Goal: Task Accomplishment & Management: Manage account settings

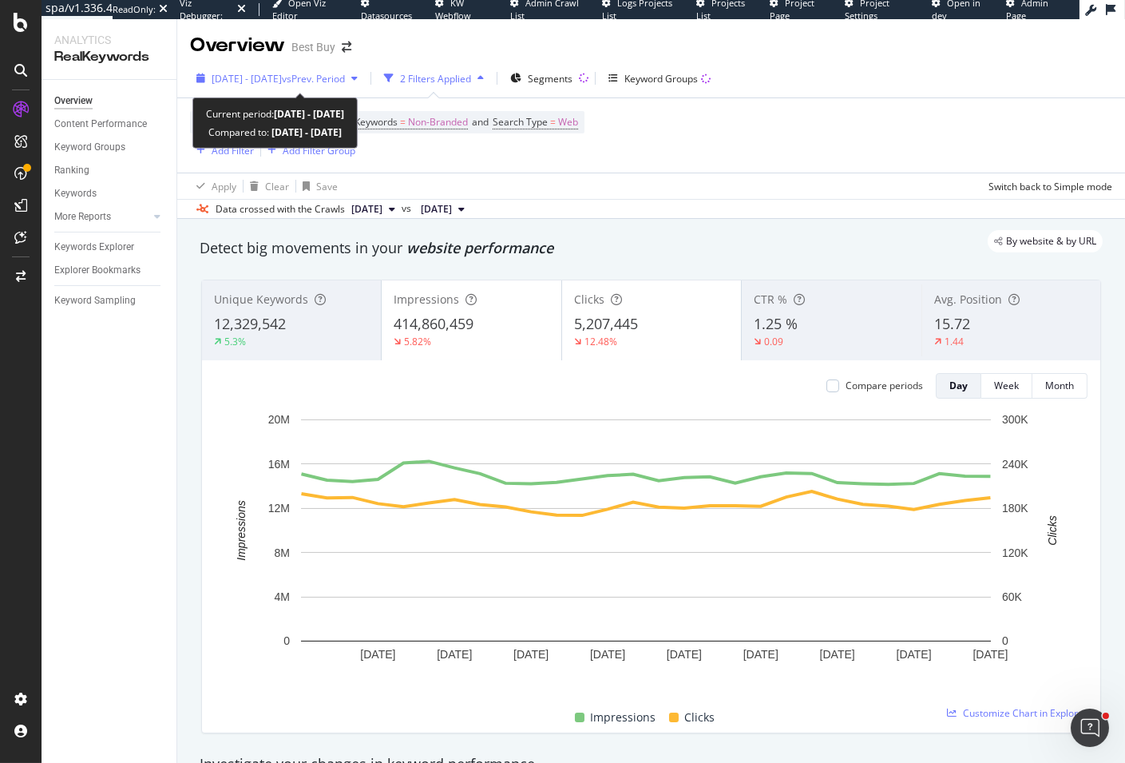
click at [345, 79] on span "vs Prev. Period" at bounding box center [313, 79] width 63 height 14
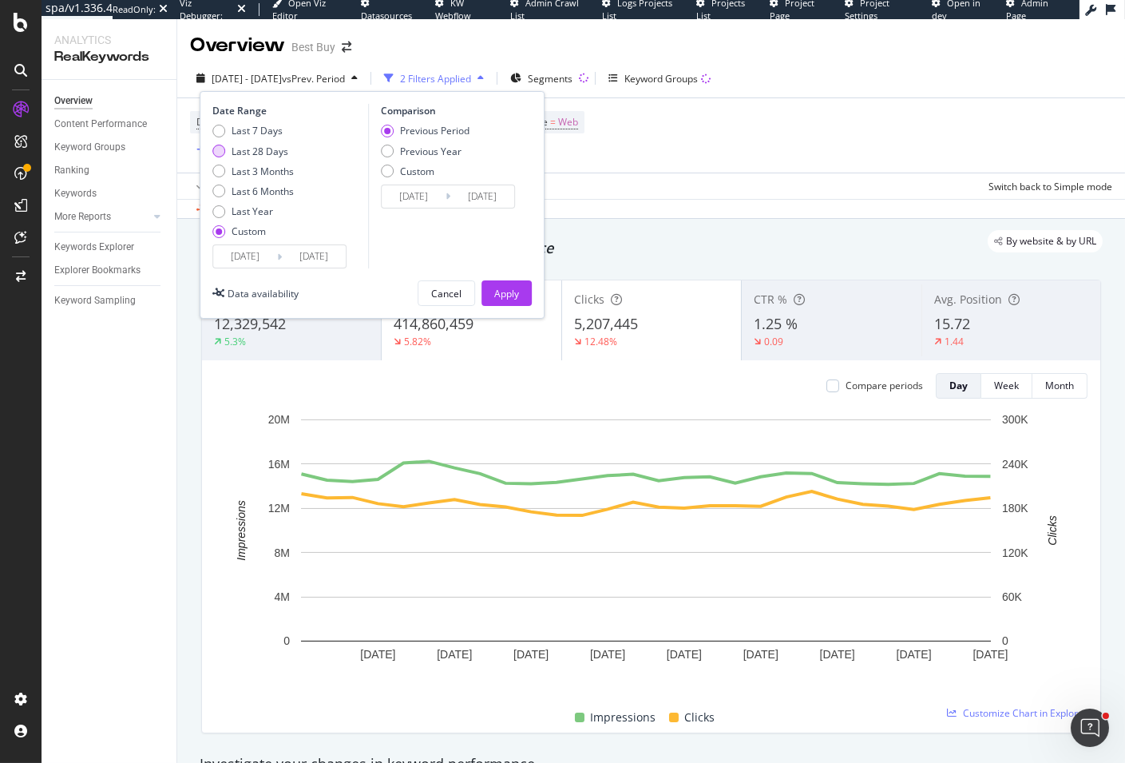
click at [271, 145] on div "Last 28 Days" at bounding box center [260, 152] width 57 height 14
type input "[DATE]"
type input "2025/08/15"
type input "2025/06/21"
type input "2025/07/18"
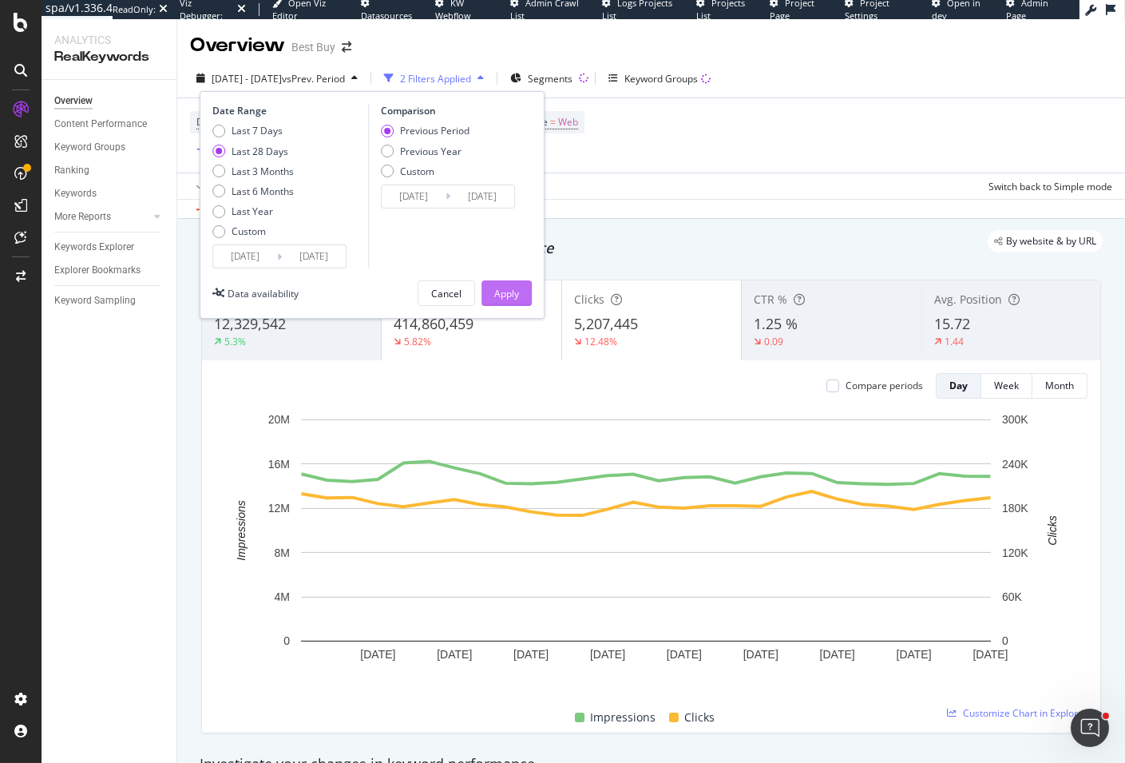
click at [511, 289] on div "Apply" at bounding box center [506, 294] width 25 height 14
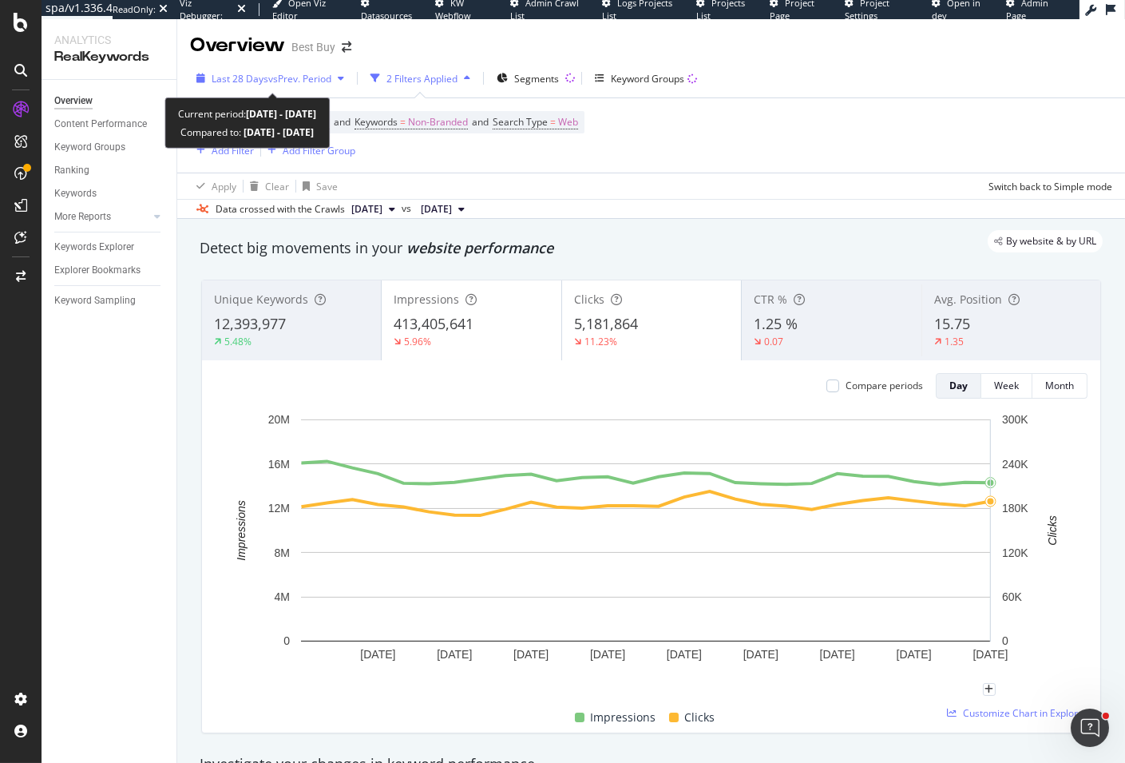
click at [291, 81] on span "vs Prev. Period" at bounding box center [299, 79] width 63 height 14
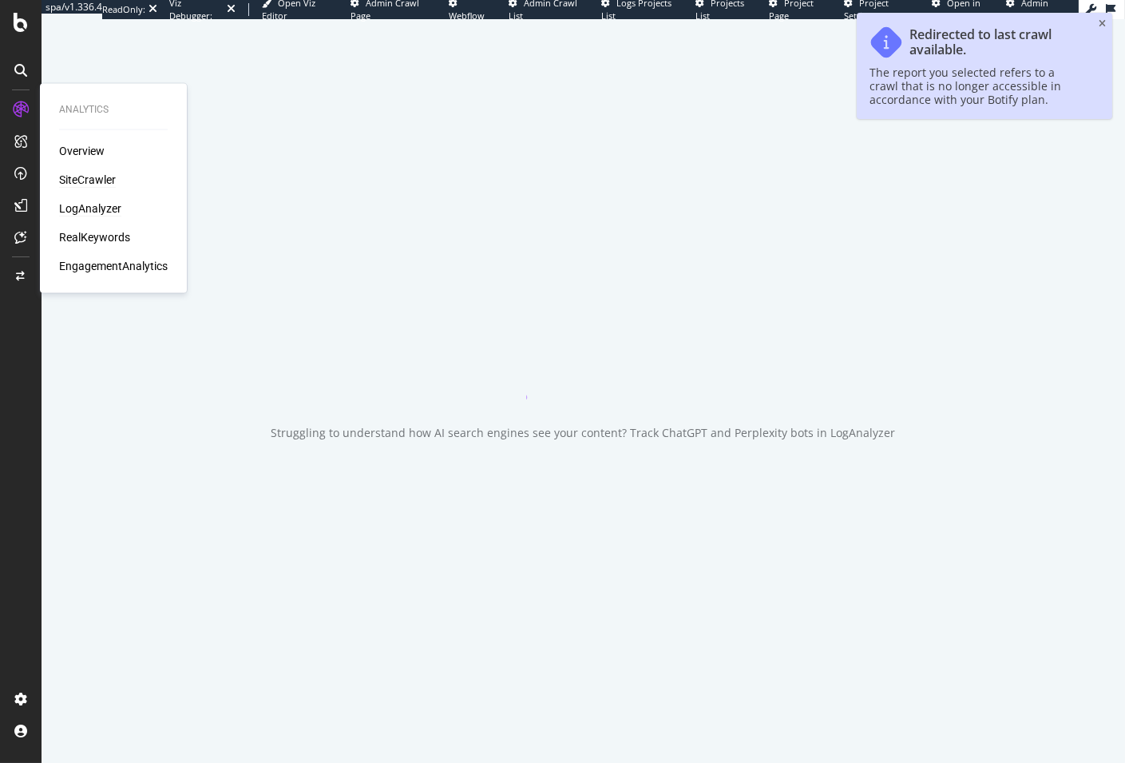
click at [72, 210] on div "LogAnalyzer" at bounding box center [90, 208] width 62 height 16
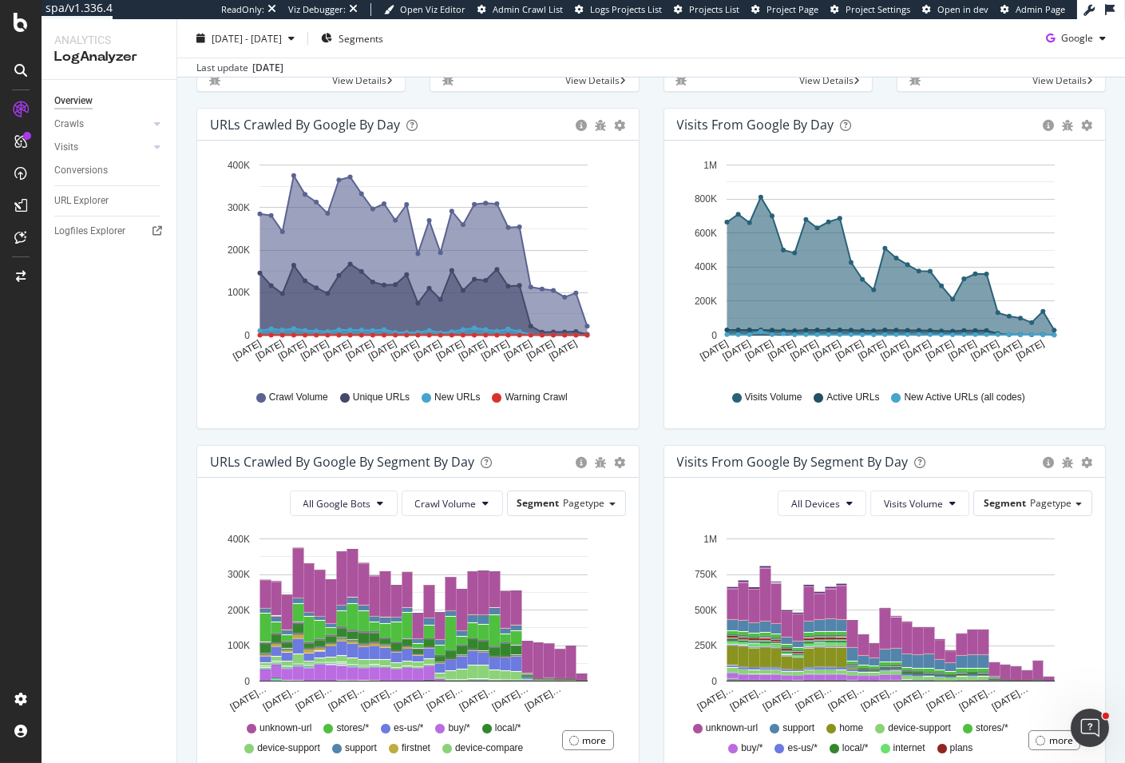
scroll to position [133, 0]
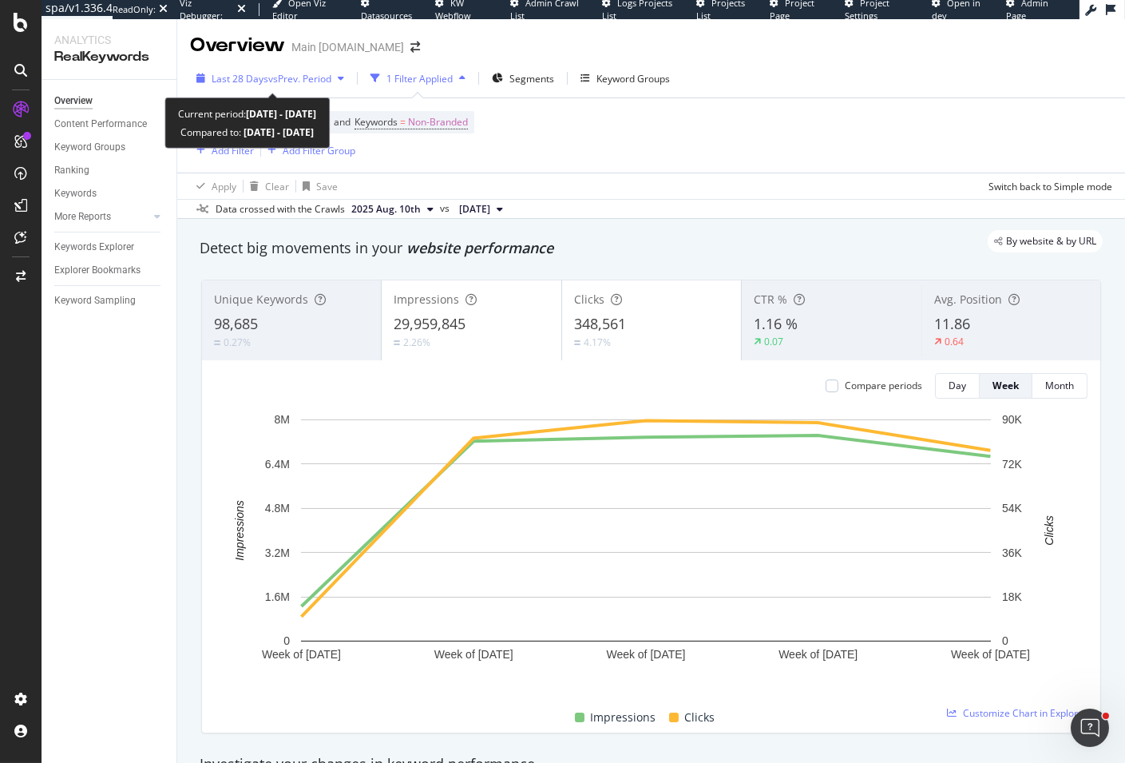
click at [236, 66] on div "Last 28 Days vs Prev. Period" at bounding box center [270, 78] width 161 height 24
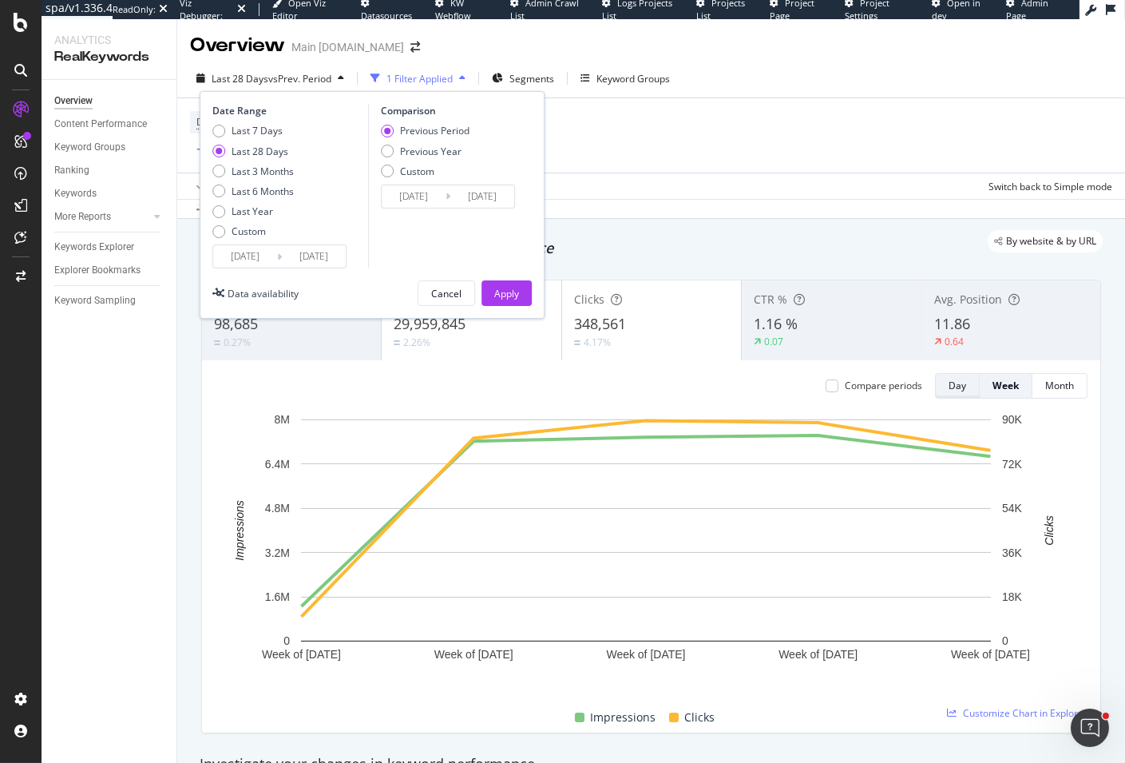
click at [949, 388] on div "Day" at bounding box center [958, 386] width 18 height 14
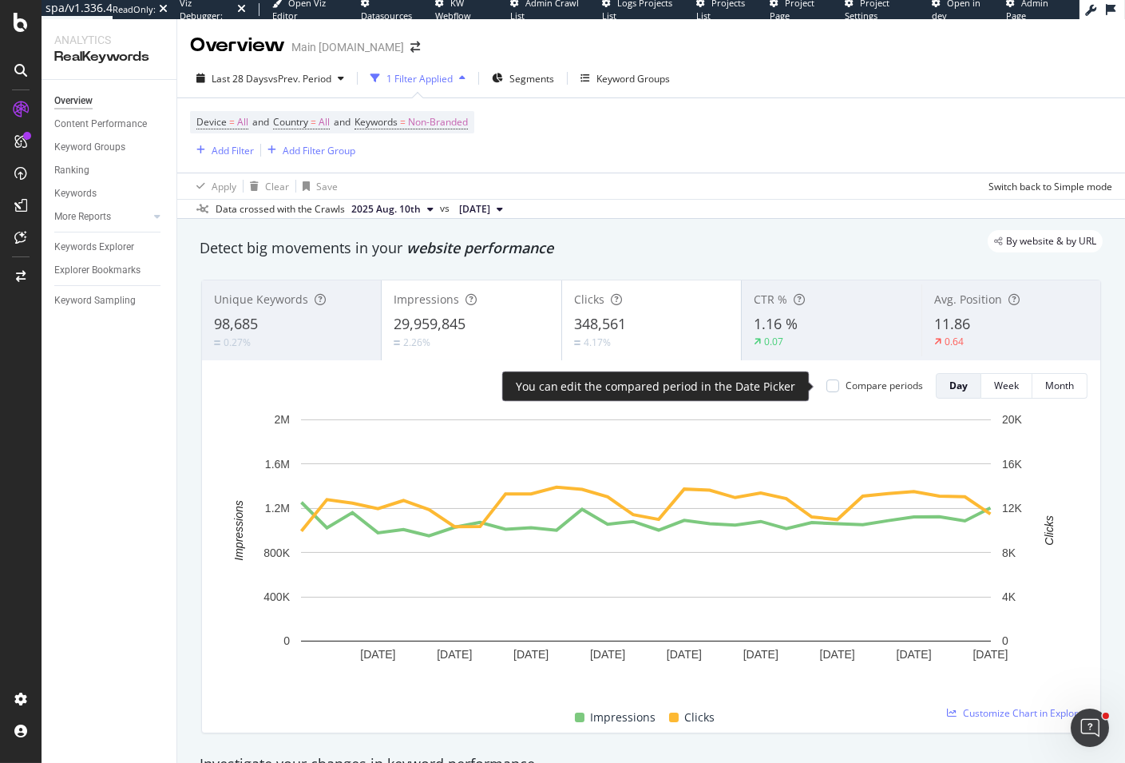
click at [860, 387] on div "Compare periods" at bounding box center [884, 386] width 77 height 14
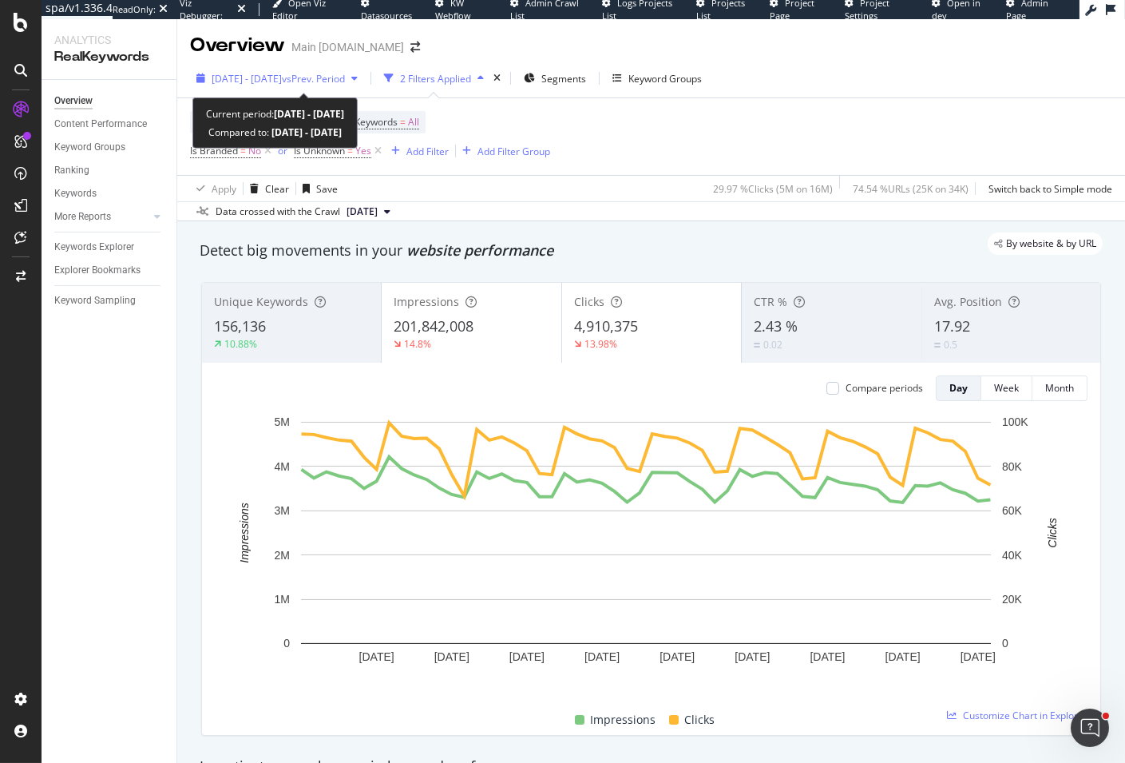
click at [345, 84] on span "vs Prev. Period" at bounding box center [313, 79] width 63 height 14
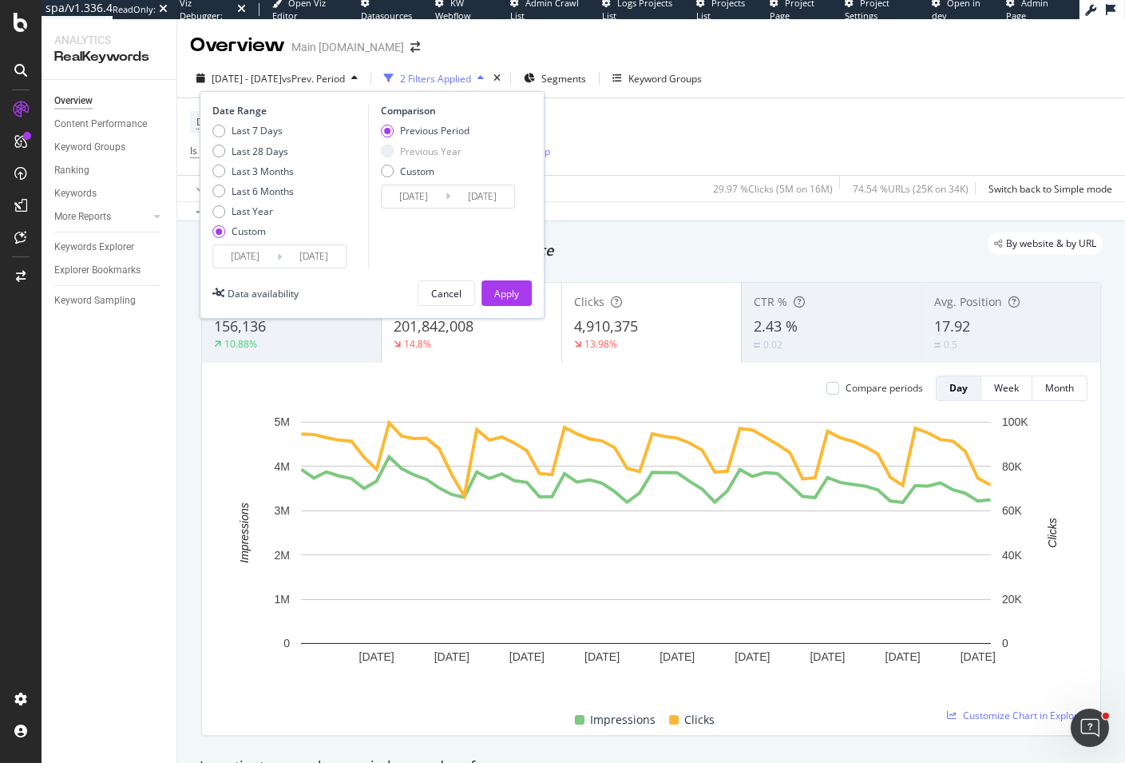
click at [791, 248] on div "By website & by URL" at bounding box center [643, 243] width 919 height 22
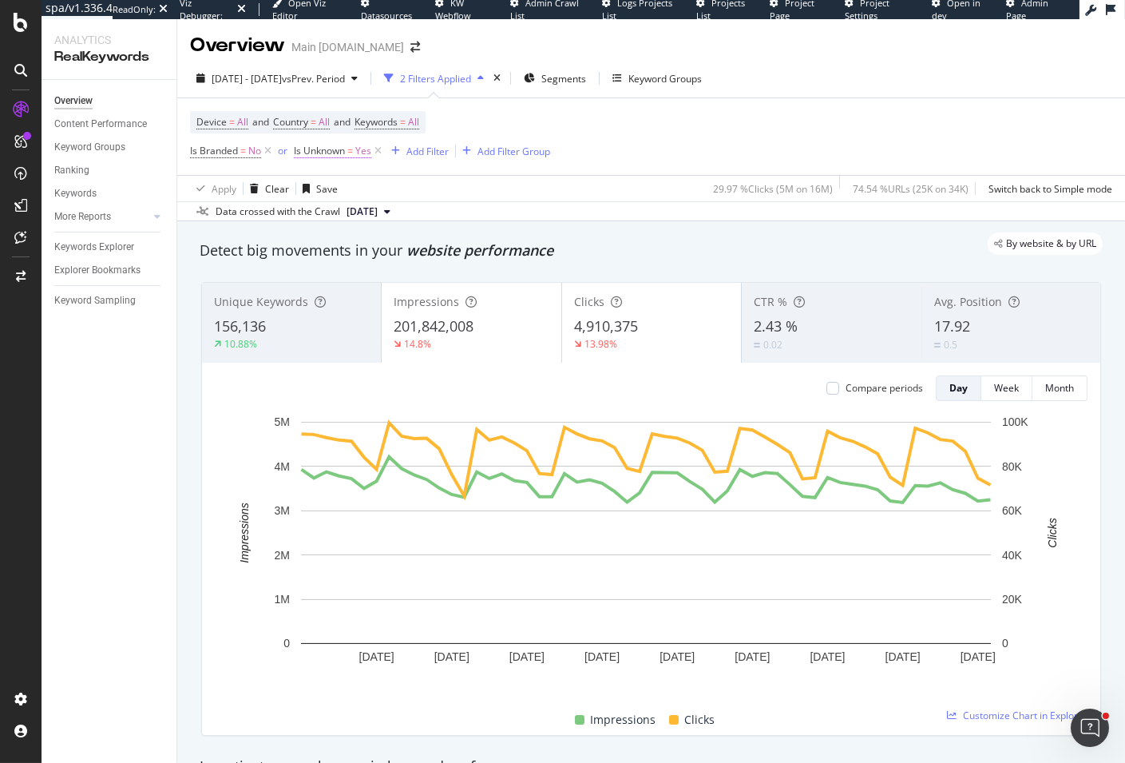
click at [319, 148] on span "Is Unknown" at bounding box center [319, 151] width 51 height 14
click at [796, 240] on div "By website & by URL" at bounding box center [643, 243] width 919 height 22
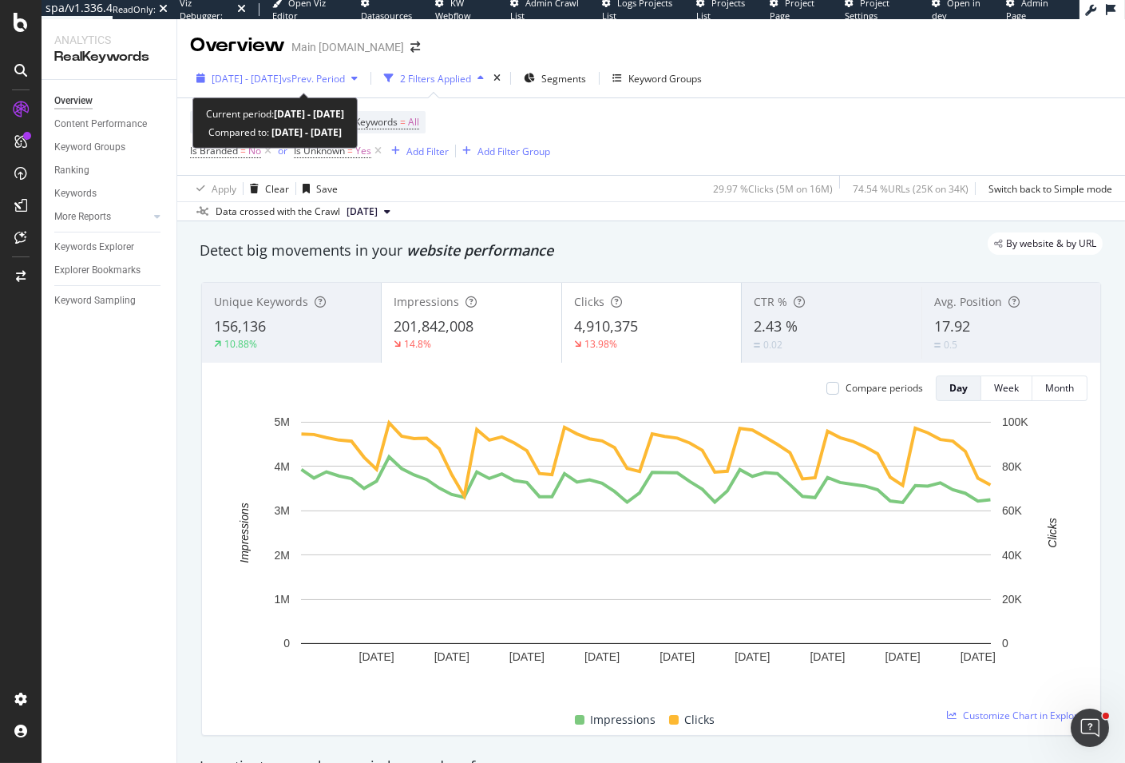
click at [359, 87] on div "2023 Mar. 27th - May. 21st vs Prev. Period" at bounding box center [277, 78] width 174 height 24
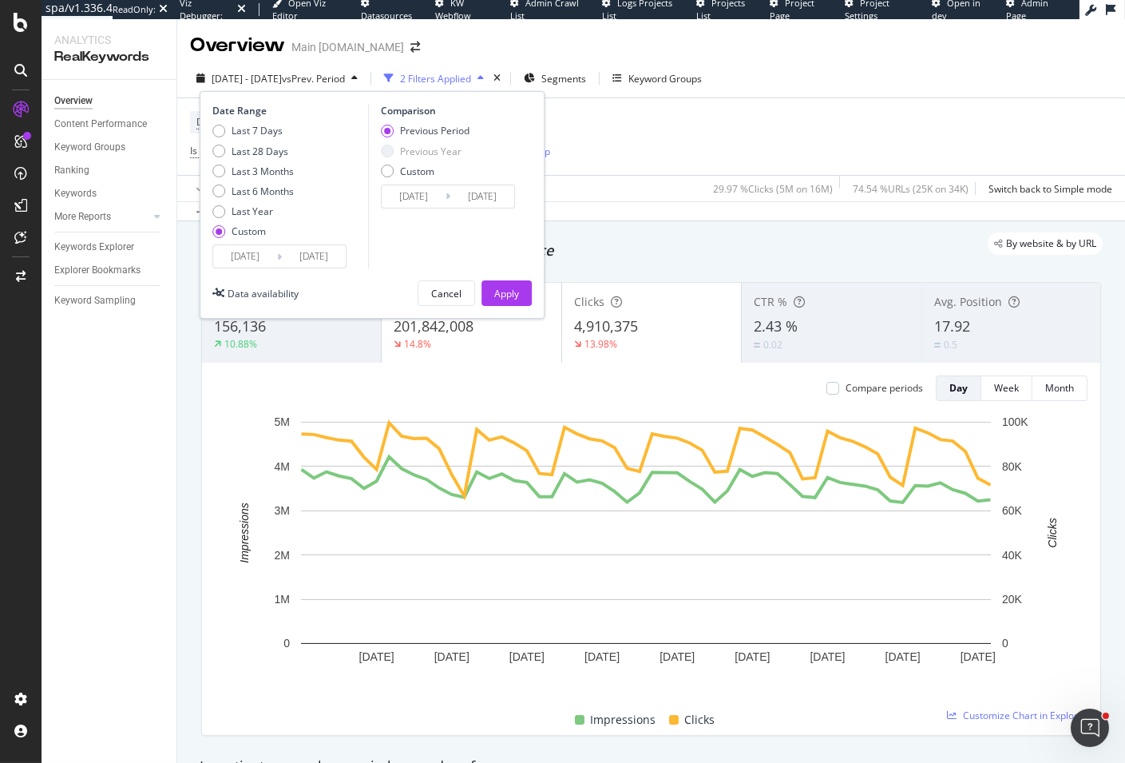
click at [242, 261] on input "2023/03/27" at bounding box center [245, 256] width 64 height 22
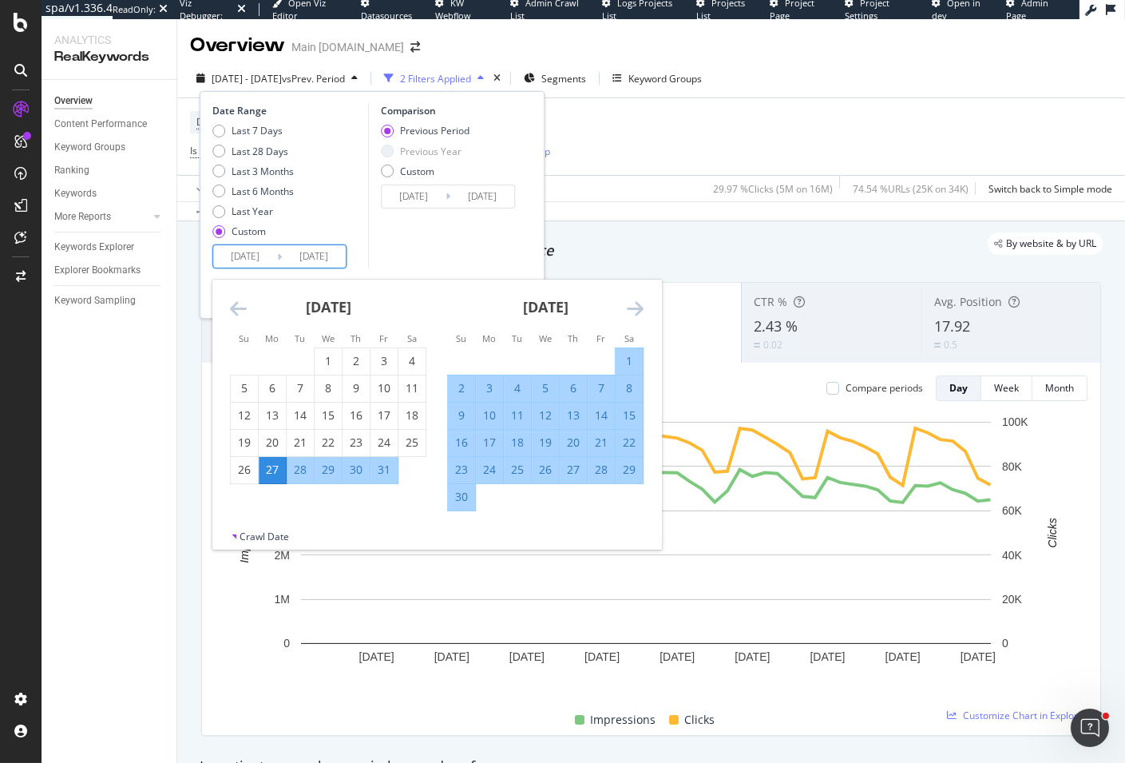
click at [801, 175] on div "Device = All and Country = All and Keywords = All Is Branded = No or Is Unknown…" at bounding box center [651, 149] width 922 height 103
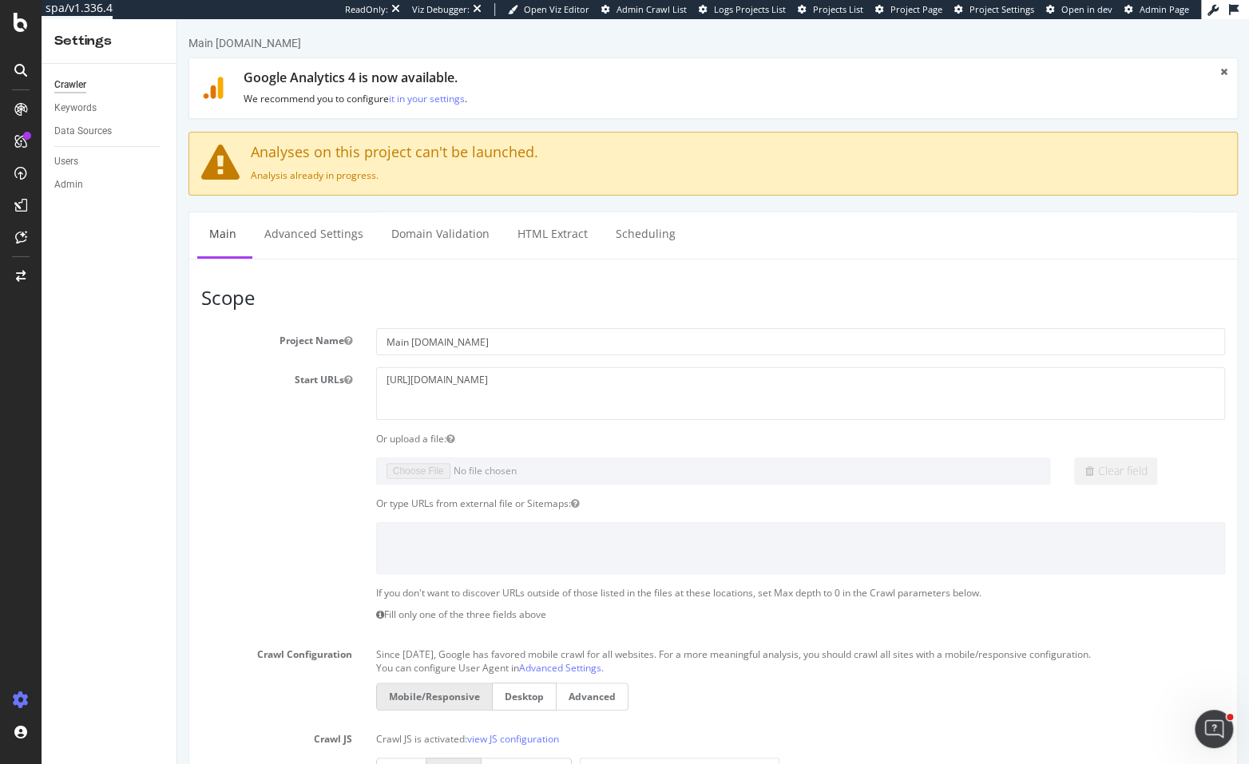
click at [104, 283] on div "Crawler Keywords Data Sources Users Admin" at bounding box center [109, 414] width 135 height 700
click at [94, 242] on div "SpeedWorkers" at bounding box center [94, 244] width 71 height 16
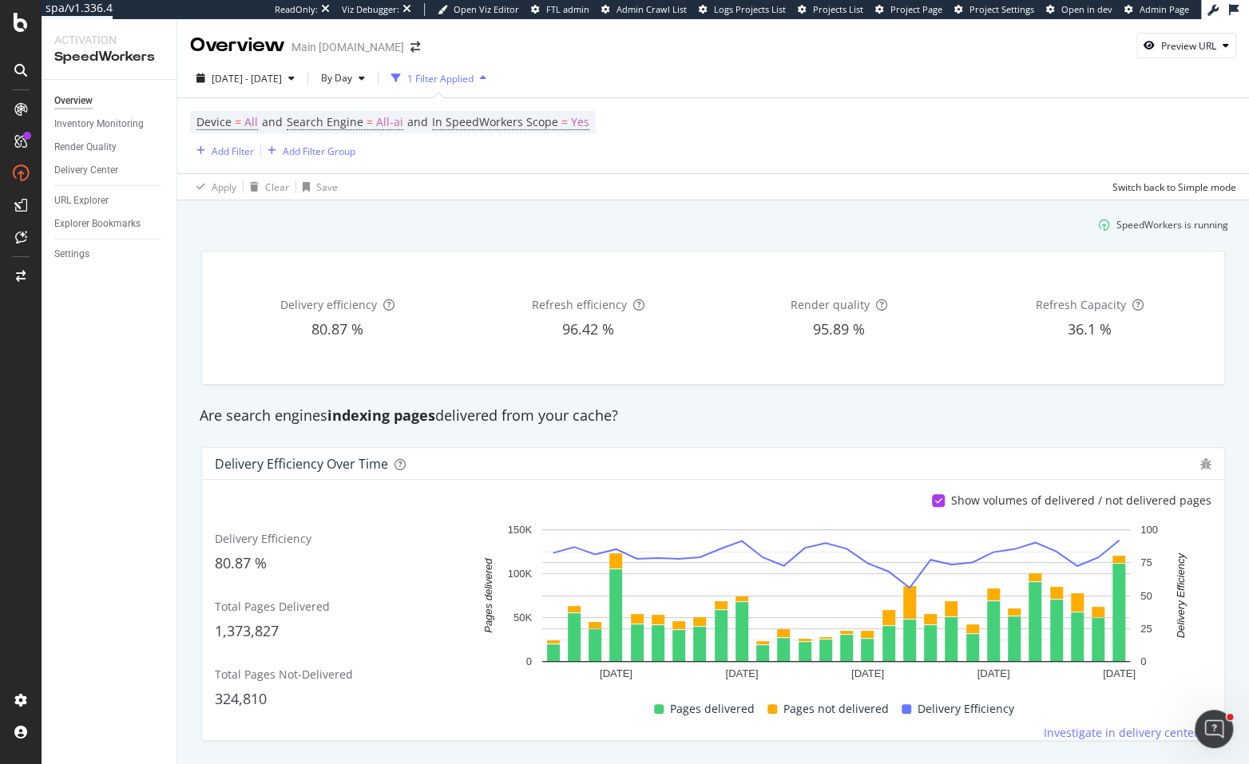
click at [1005, 425] on div "Are search engines indexing pages delivered from your cache?" at bounding box center [713, 416] width 1043 height 21
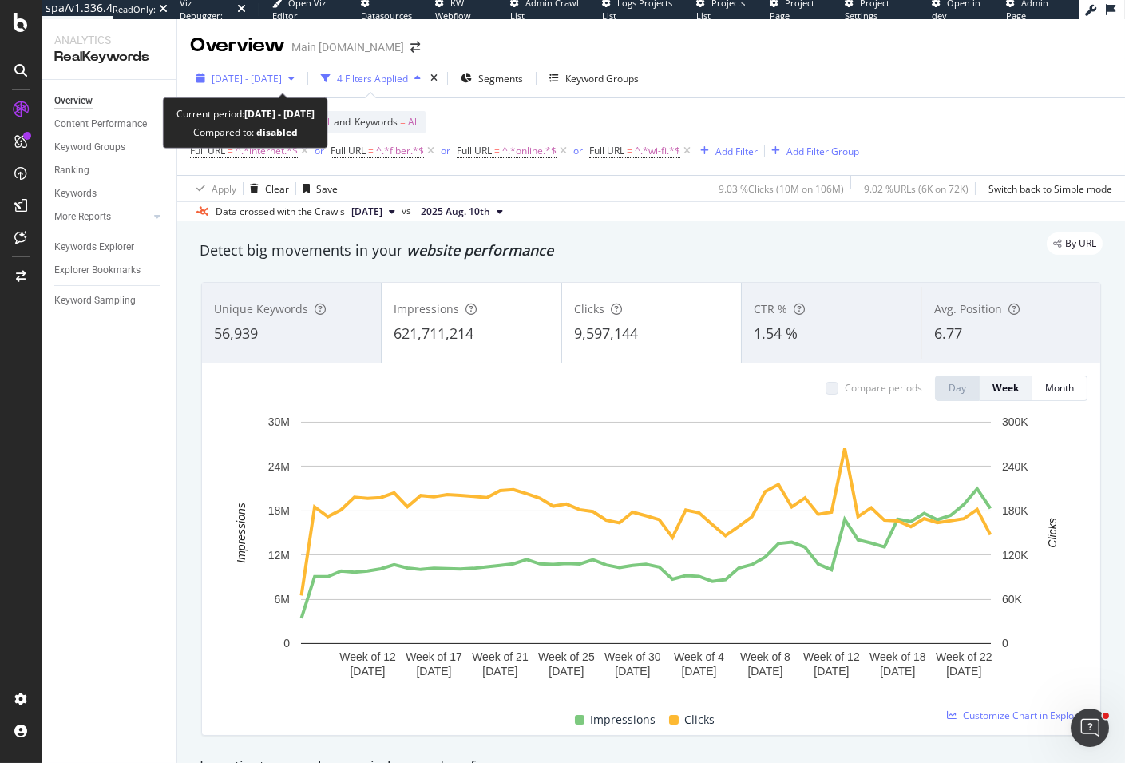
click at [282, 76] on span "2023 May. 12th - 2024 May. 11th" at bounding box center [247, 79] width 70 height 14
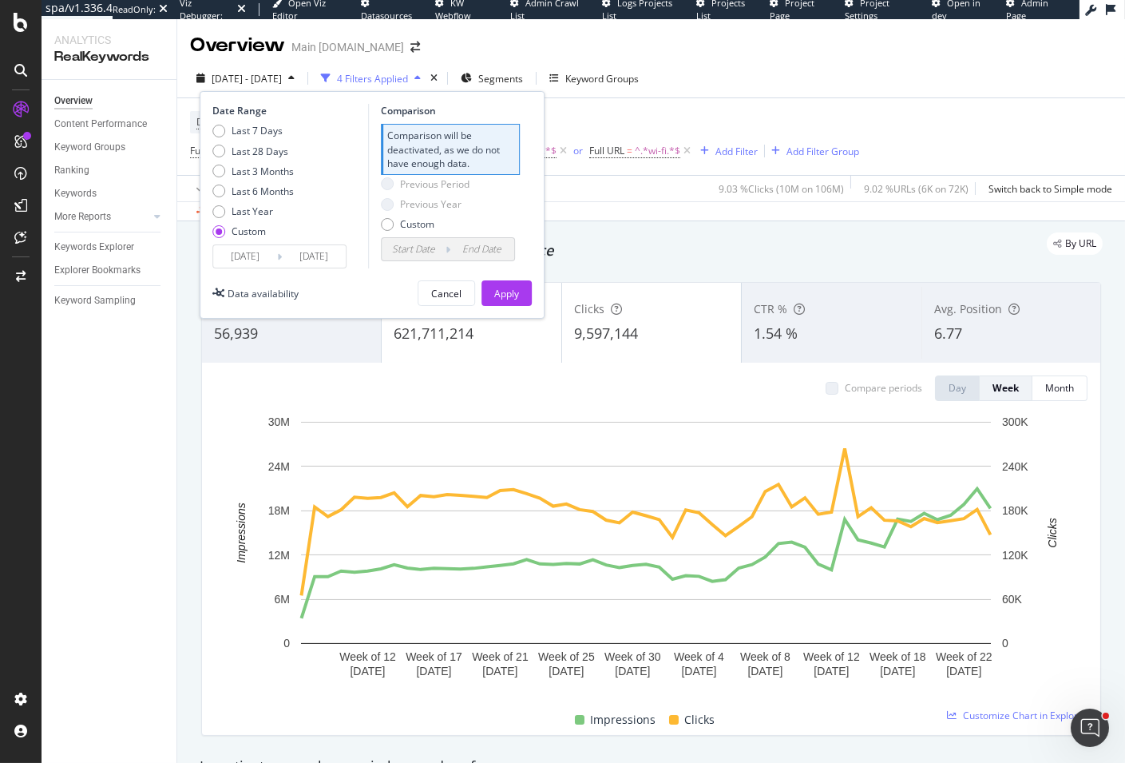
click at [242, 260] on input "2023/05/12" at bounding box center [245, 256] width 64 height 22
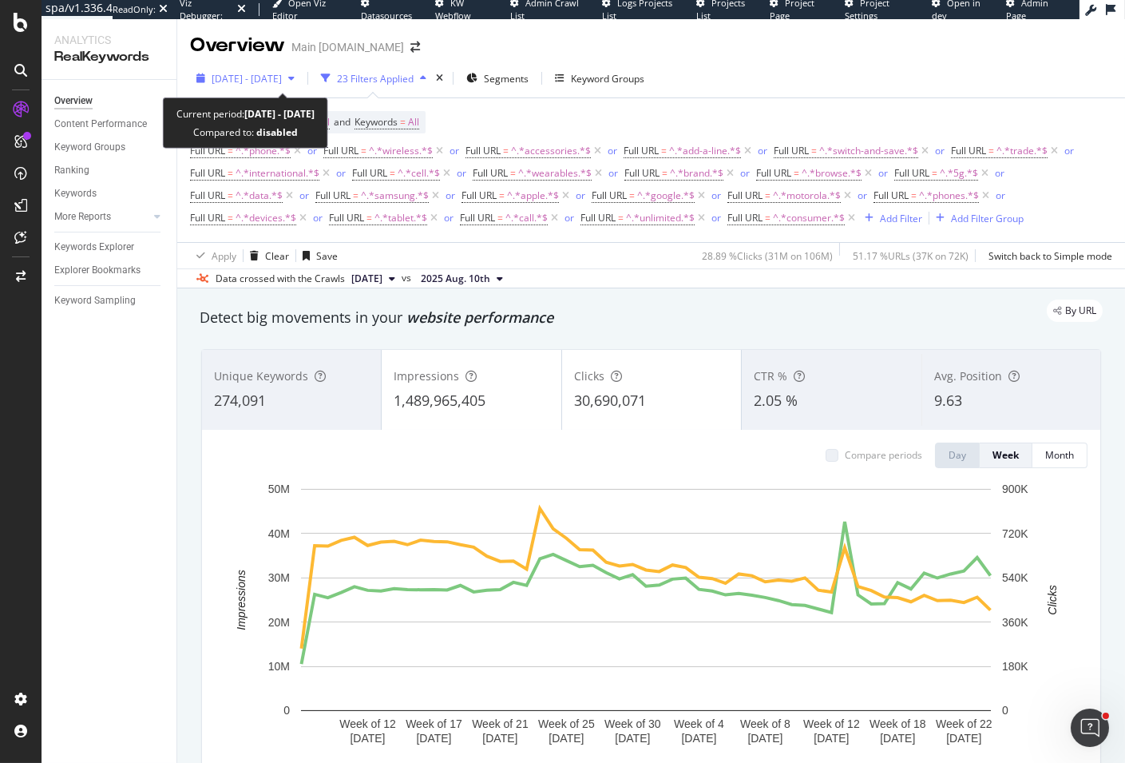
click at [282, 73] on span "[DATE] - [DATE]" at bounding box center [247, 79] width 70 height 14
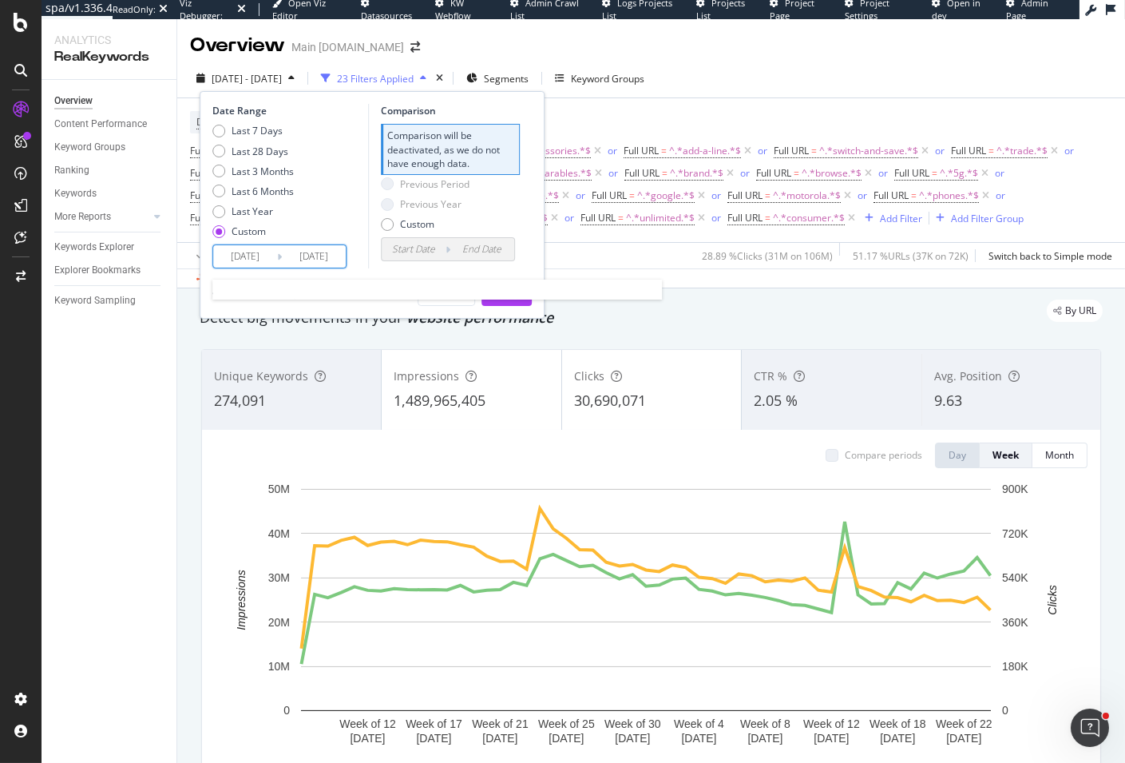
click at [259, 254] on input "2023/05/12" at bounding box center [245, 256] width 64 height 22
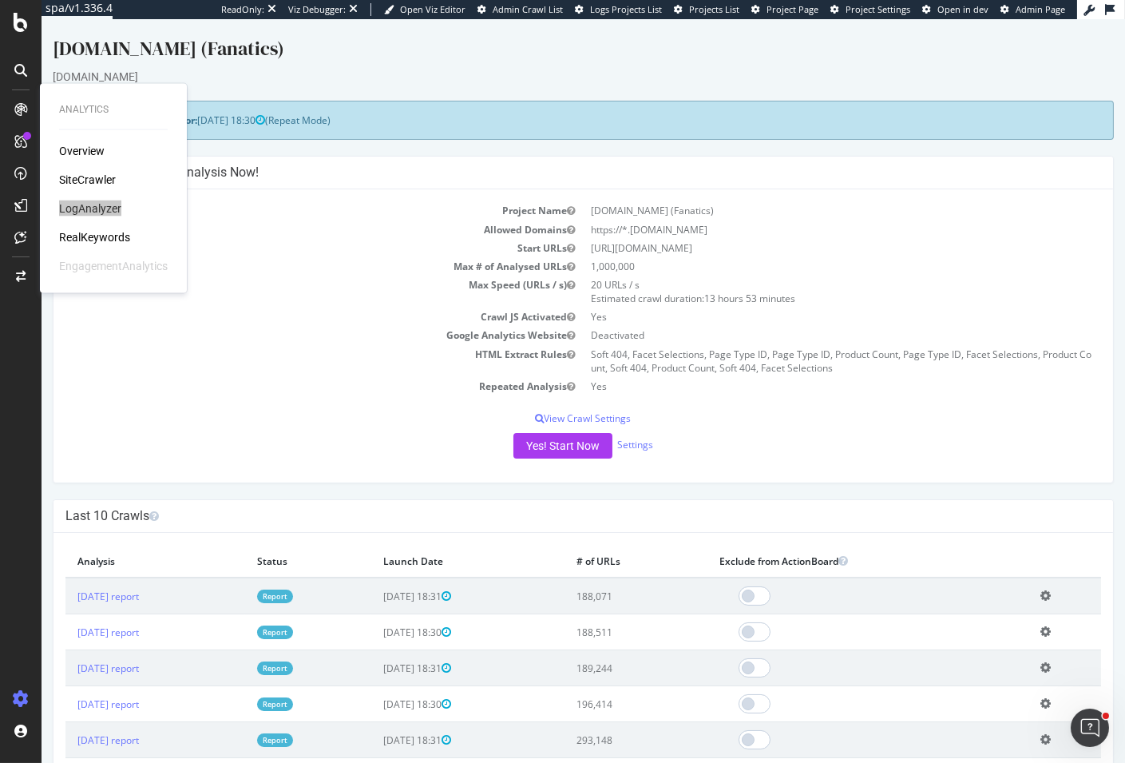
click at [565, 50] on div "MLBShop.com (Fanatics)" at bounding box center [583, 52] width 1061 height 34
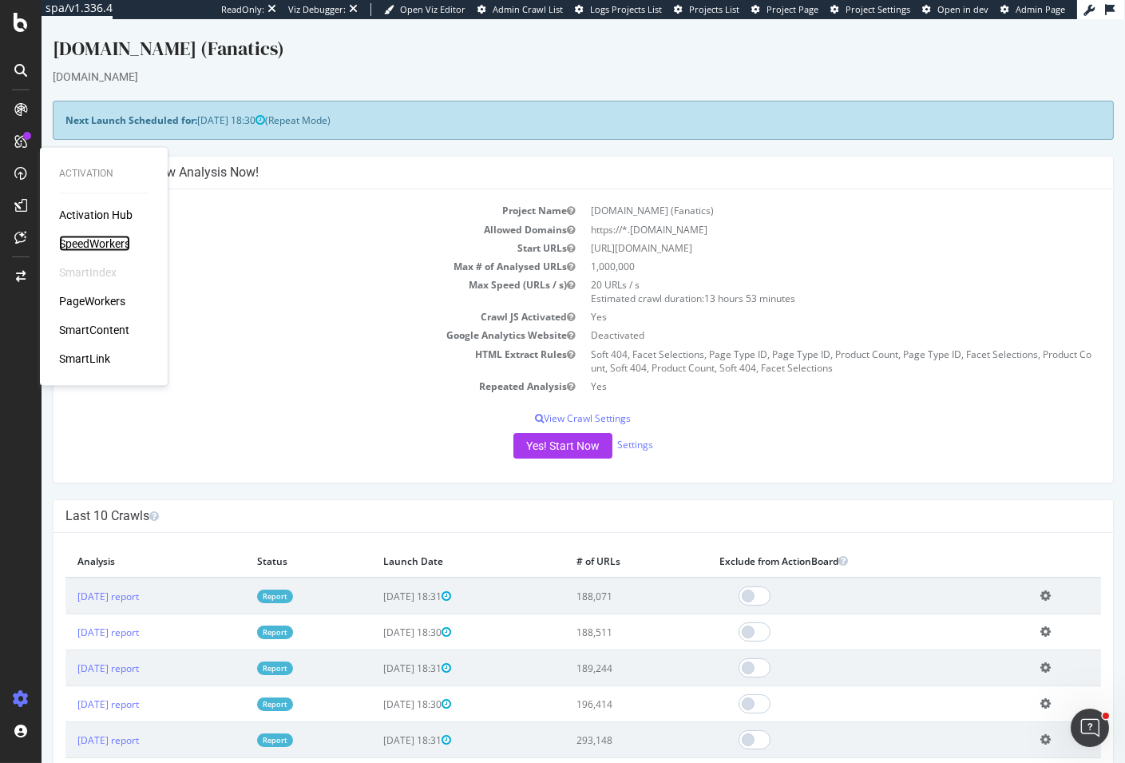
click at [86, 236] on div "SpeedWorkers" at bounding box center [94, 244] width 71 height 16
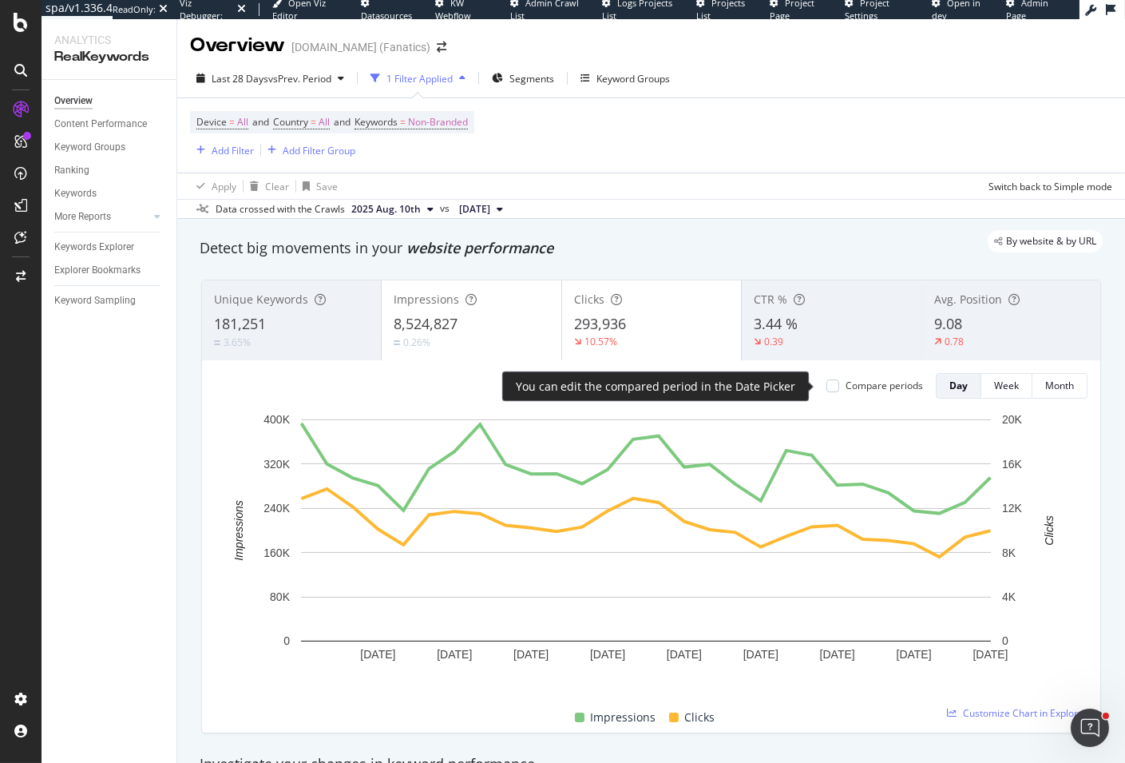
click at [851, 387] on div "Compare periods" at bounding box center [884, 386] width 77 height 14
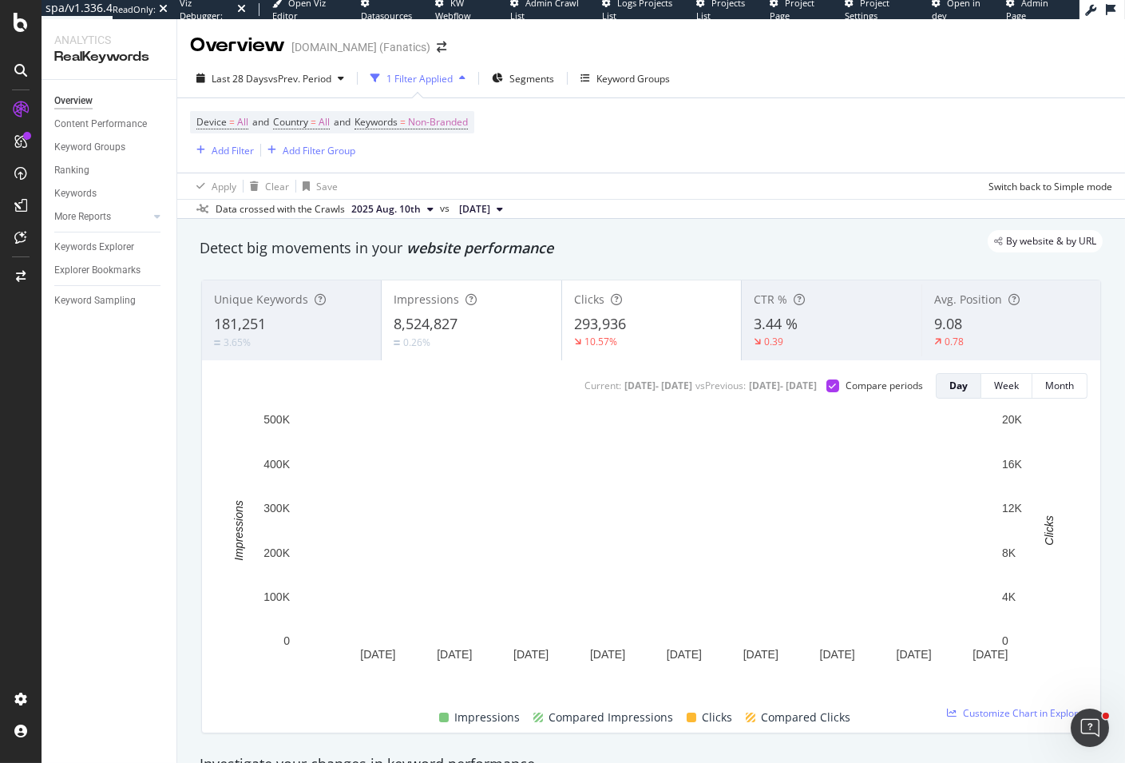
scroll to position [8, 0]
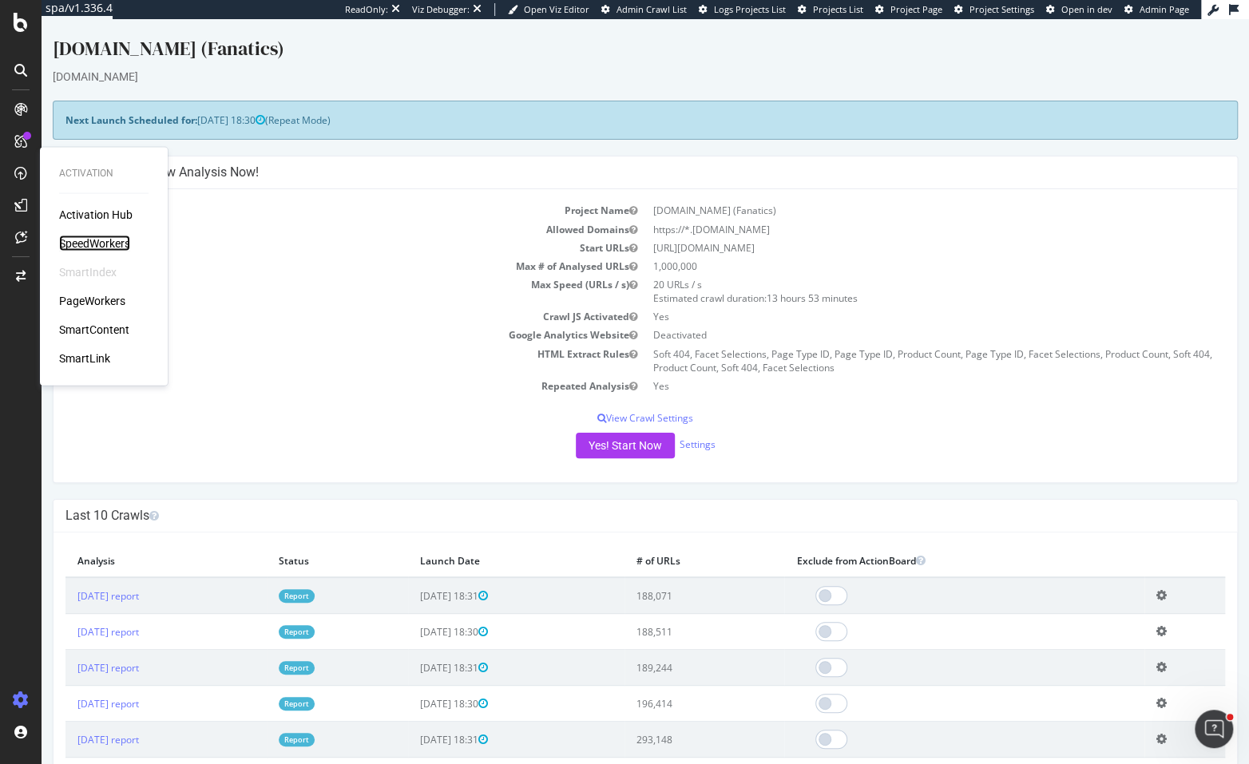
click at [89, 244] on div "SpeedWorkers" at bounding box center [94, 244] width 71 height 16
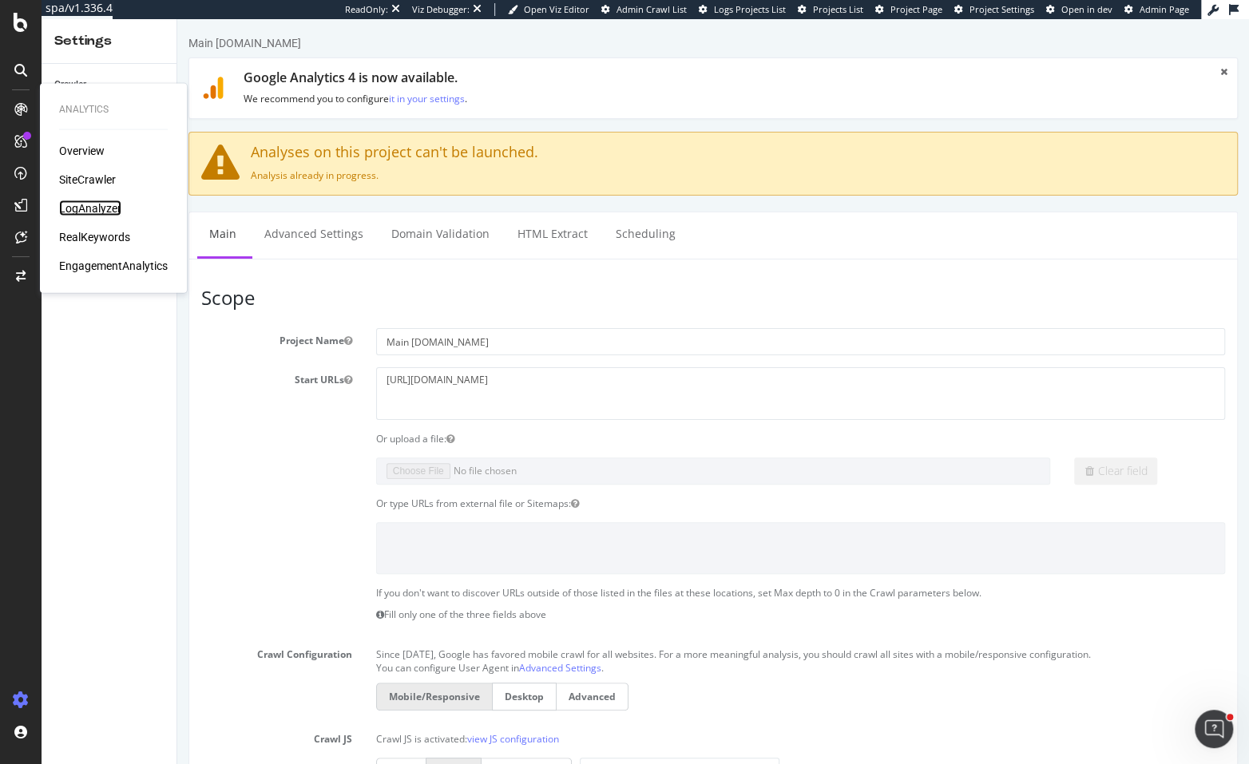
click at [84, 204] on div "LogAnalyzer" at bounding box center [90, 208] width 62 height 16
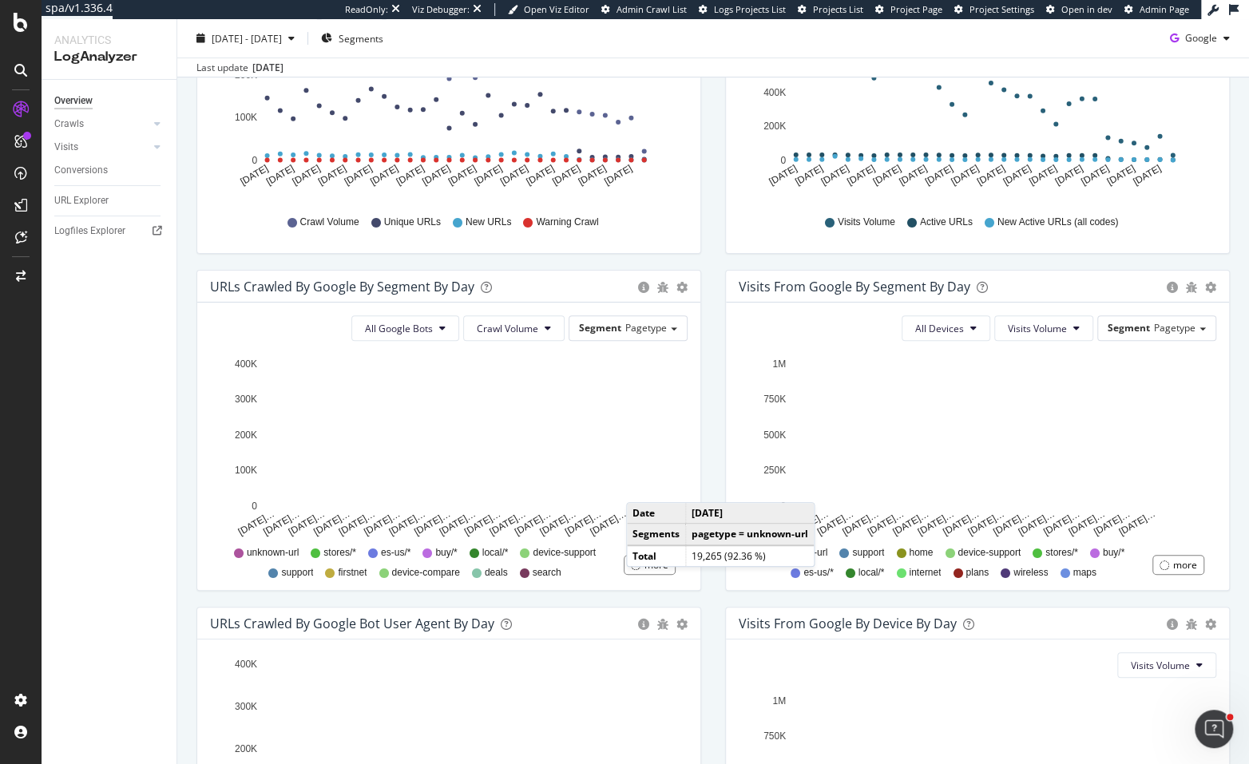
scroll to position [184, 0]
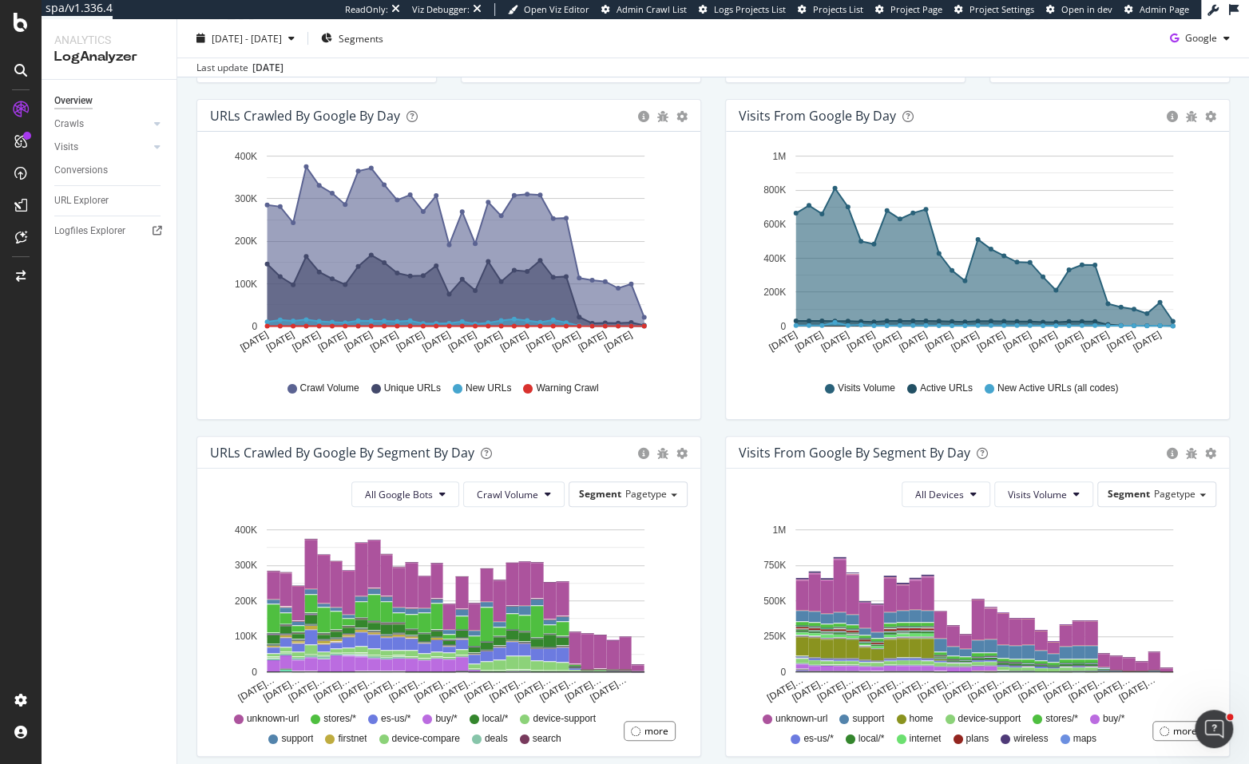
click at [603, 81] on div "View Details" at bounding box center [581, 71] width 239 height 22
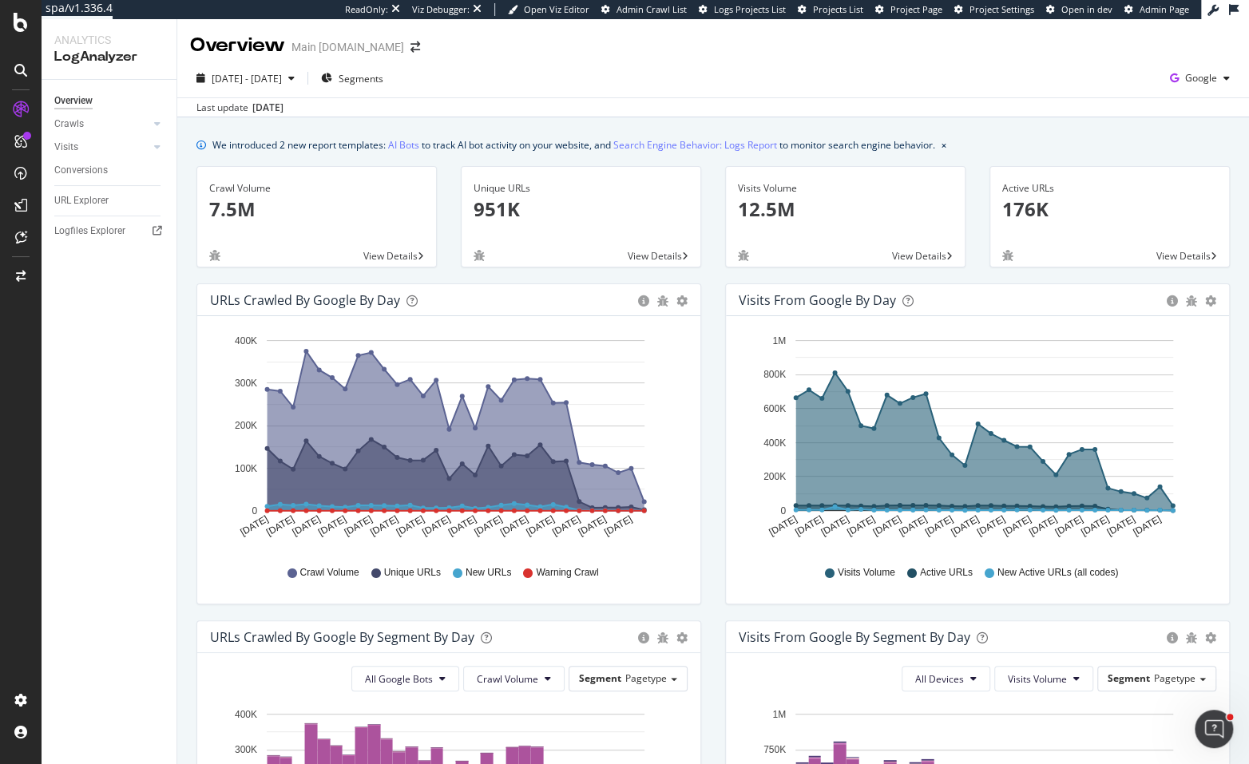
click at [744, 70] on div "2025 Jul. 21st - Aug. 19th Segments Google" at bounding box center [713, 81] width 1072 height 32
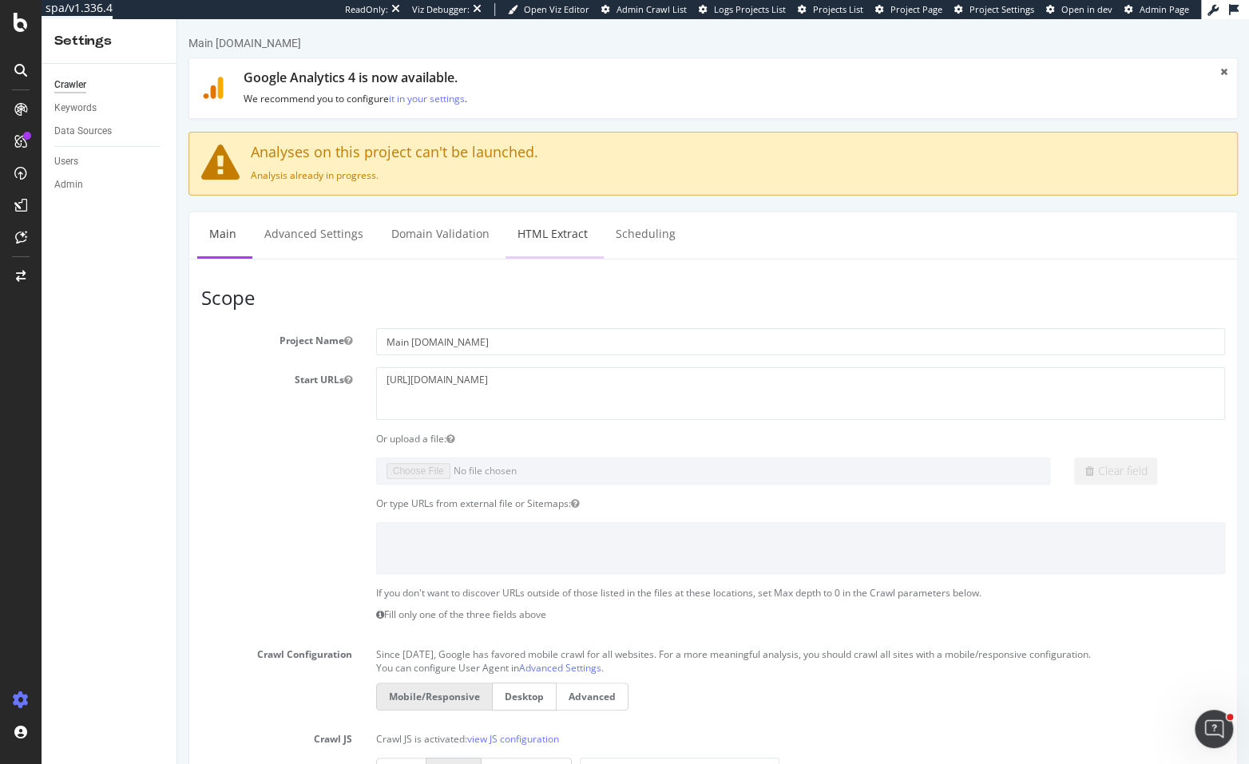
click at [521, 228] on link "HTML Extract" at bounding box center [552, 234] width 94 height 44
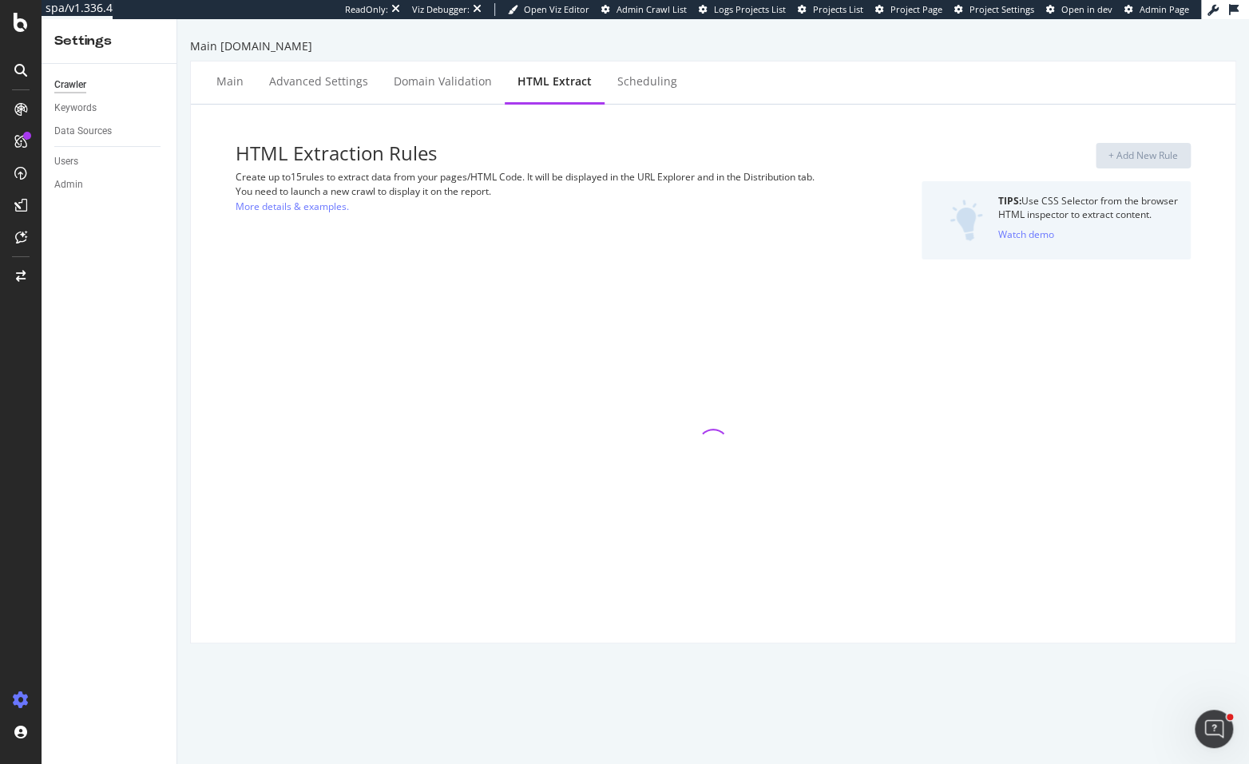
select select "list"
select select "count"
select select "exist"
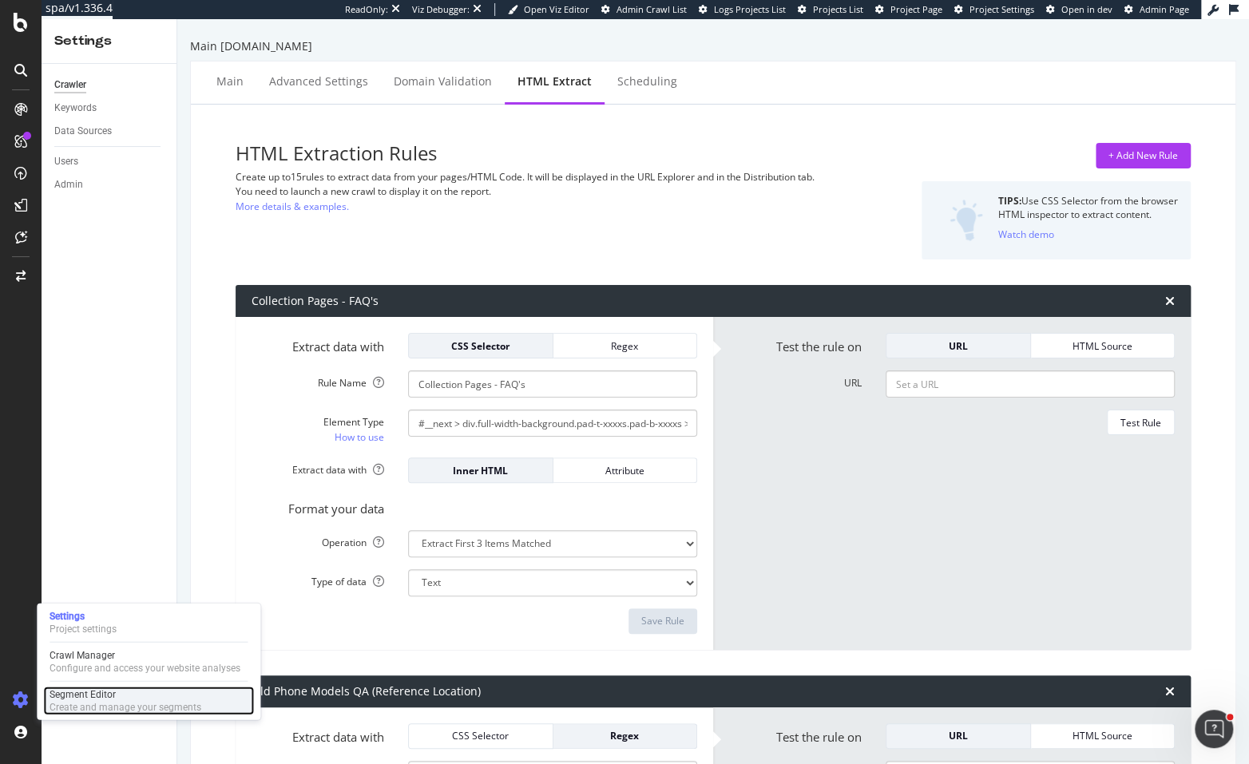
click at [97, 693] on div "Segment Editor" at bounding box center [126, 694] width 152 height 13
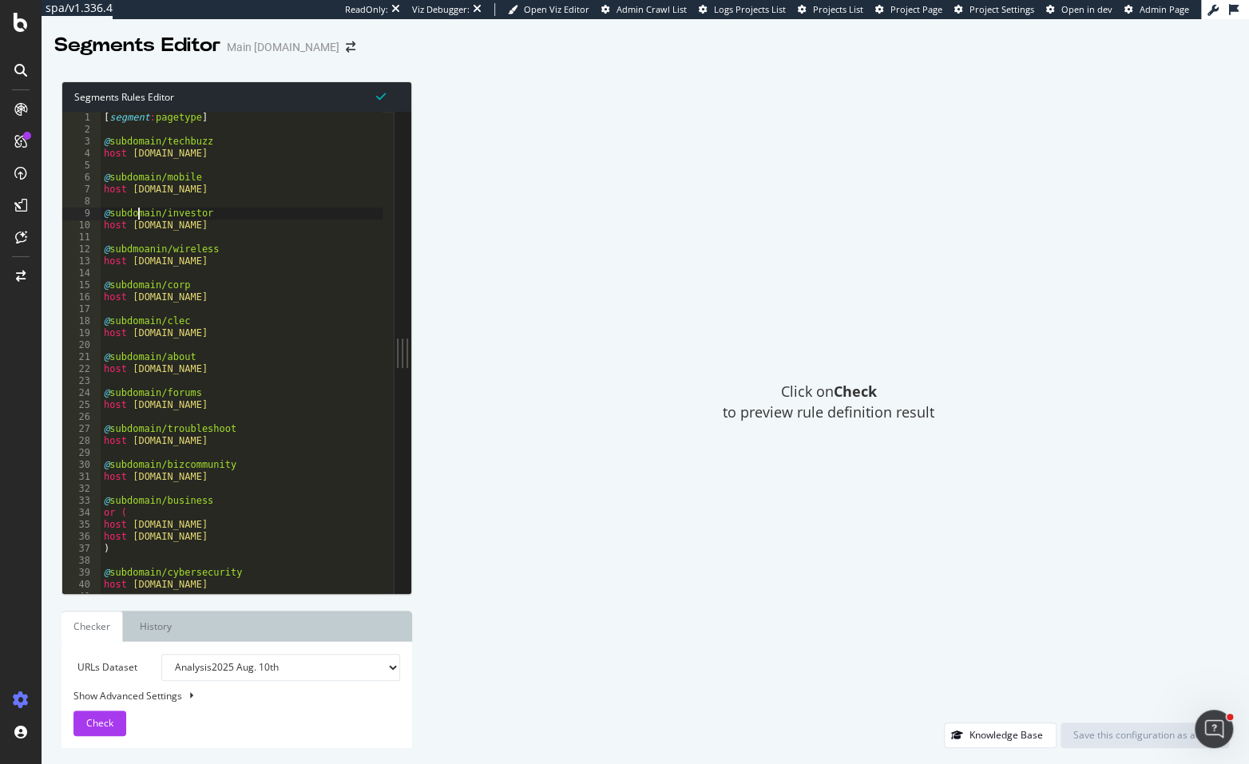
click at [138, 214] on div "[ segment : pagetype ] @ subdomain/techbuzz host techbuzz.att.com @ subdomain/m…" at bounding box center [250, 359] width 299 height 495
click at [132, 248] on div "[ segment : pagetype ] @ subdomain/techbuzz host techbuzz.att.com @ subdomain/m…" at bounding box center [250, 359] width 299 height 495
paste textarea "oma"
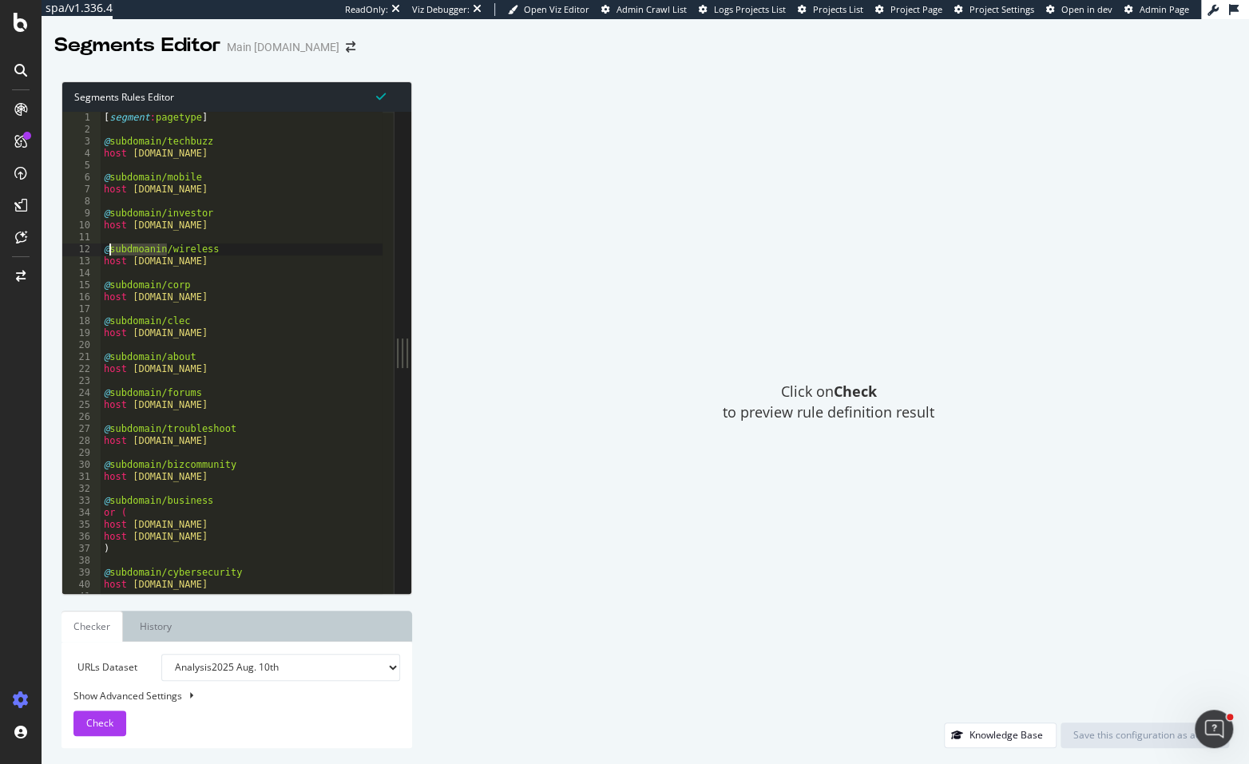
type textarea "@subdomain/wireless"
click at [1124, 739] on div "Save this configuration as active" at bounding box center [1144, 735] width 143 height 14
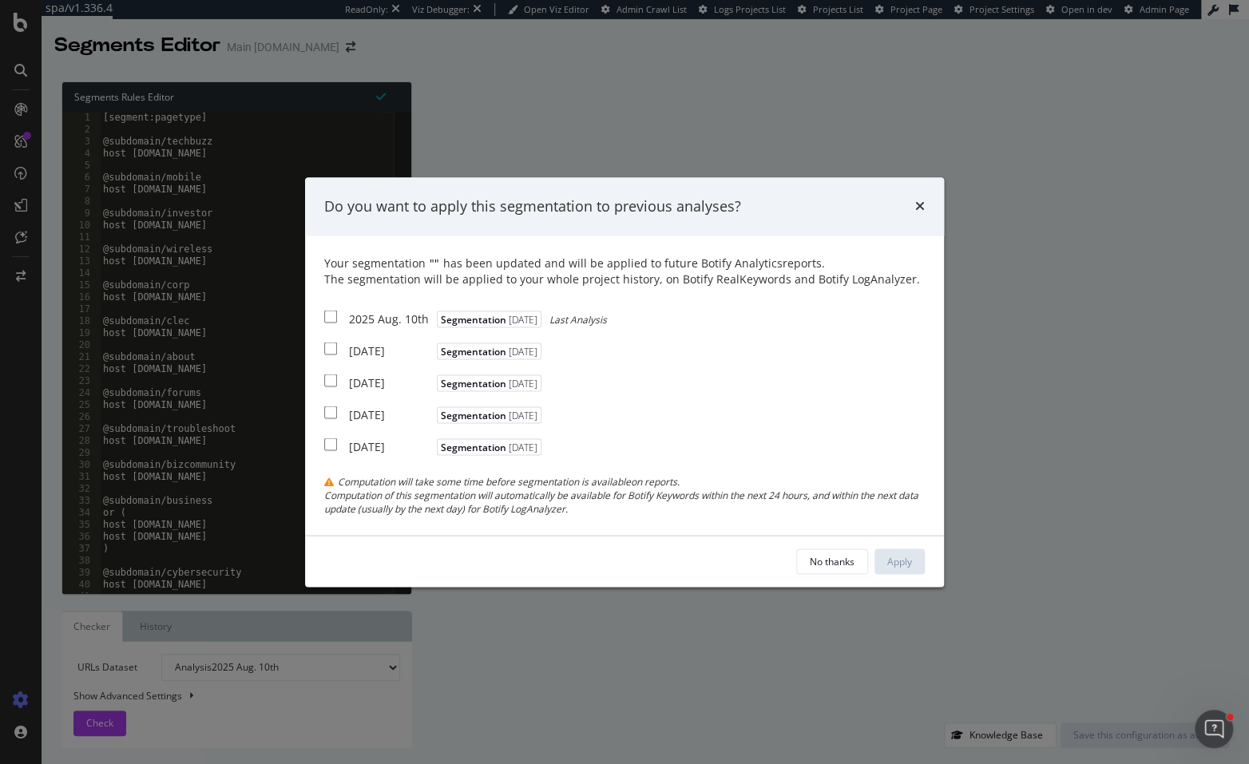
click at [393, 322] on div "2025 Aug. 10th" at bounding box center [391, 319] width 84 height 16
checkbox input "true"
click at [384, 350] on div "2025 Aug. 3rd" at bounding box center [391, 351] width 84 height 16
checkbox input "true"
click at [383, 387] on div "2025 Jul. 27th" at bounding box center [391, 383] width 84 height 16
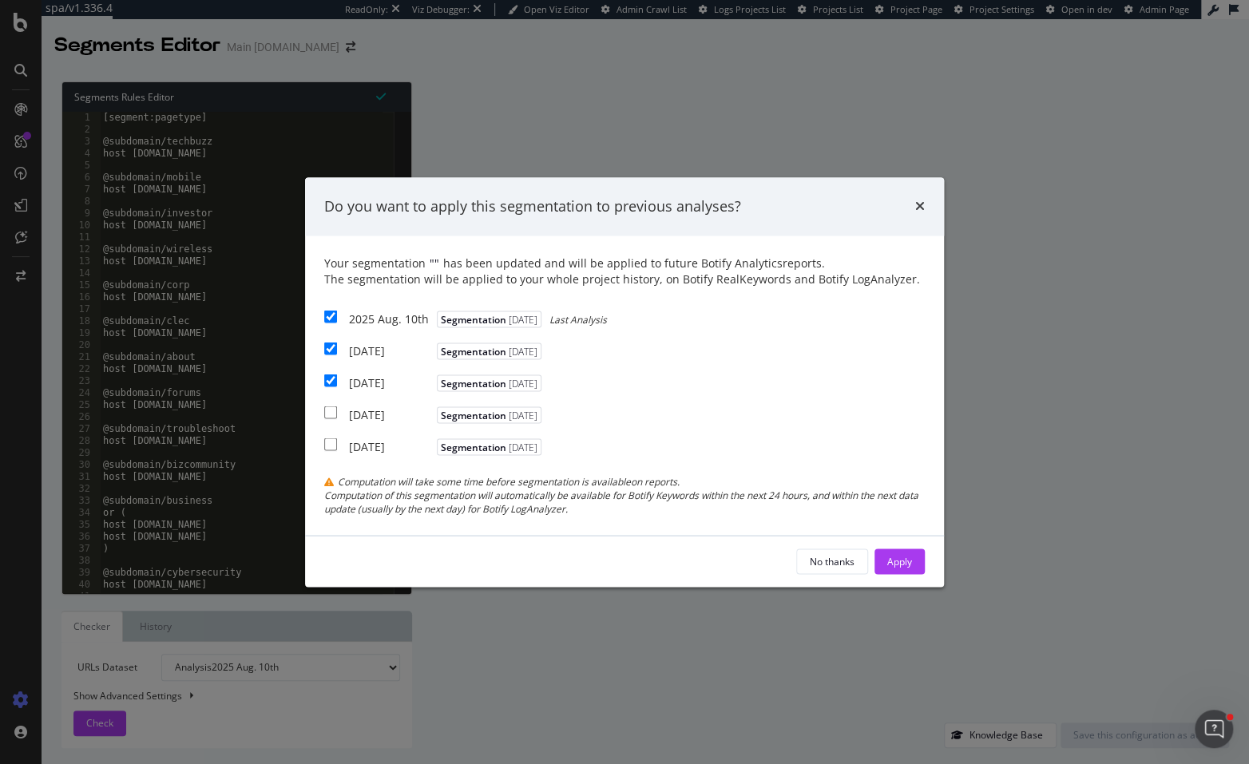
checkbox input "true"
click at [898, 564] on div "Apply" at bounding box center [899, 561] width 25 height 14
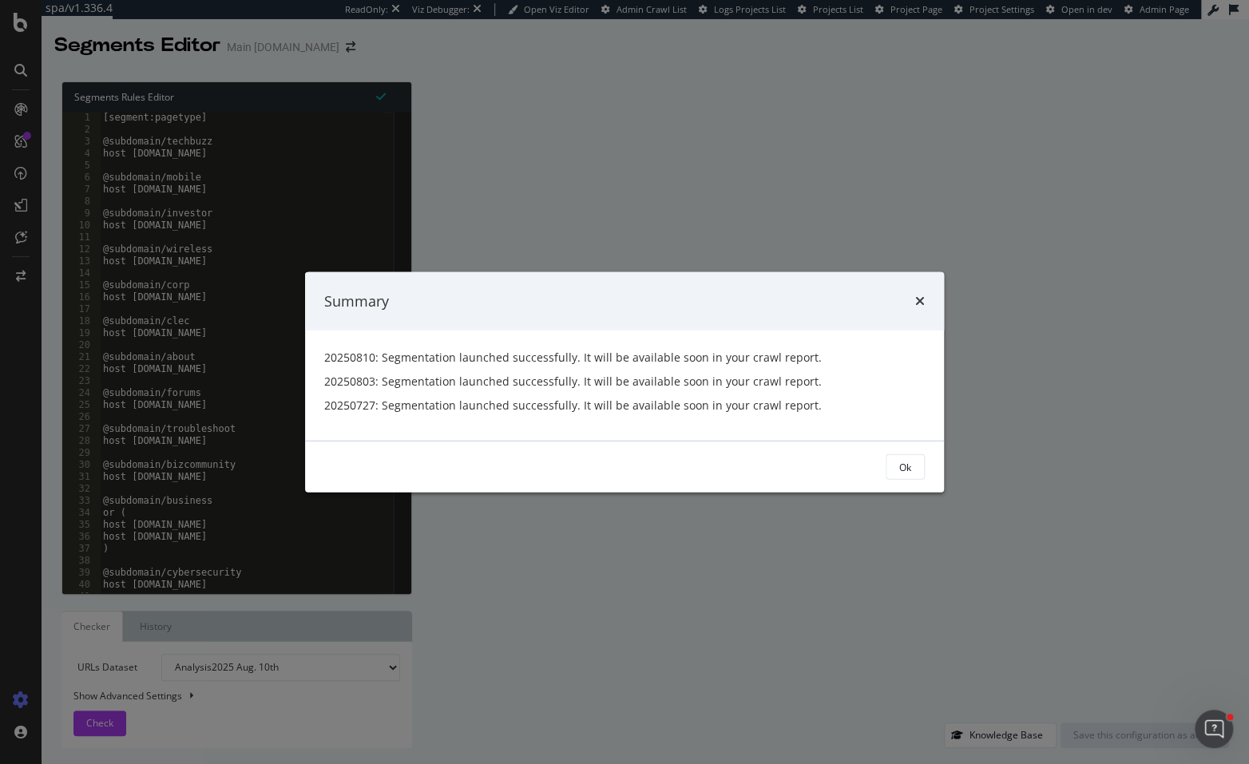
click at [53, 23] on div "Summary 20250810: Segmentation launched successfully. It will be available soon…" at bounding box center [624, 382] width 1249 height 764
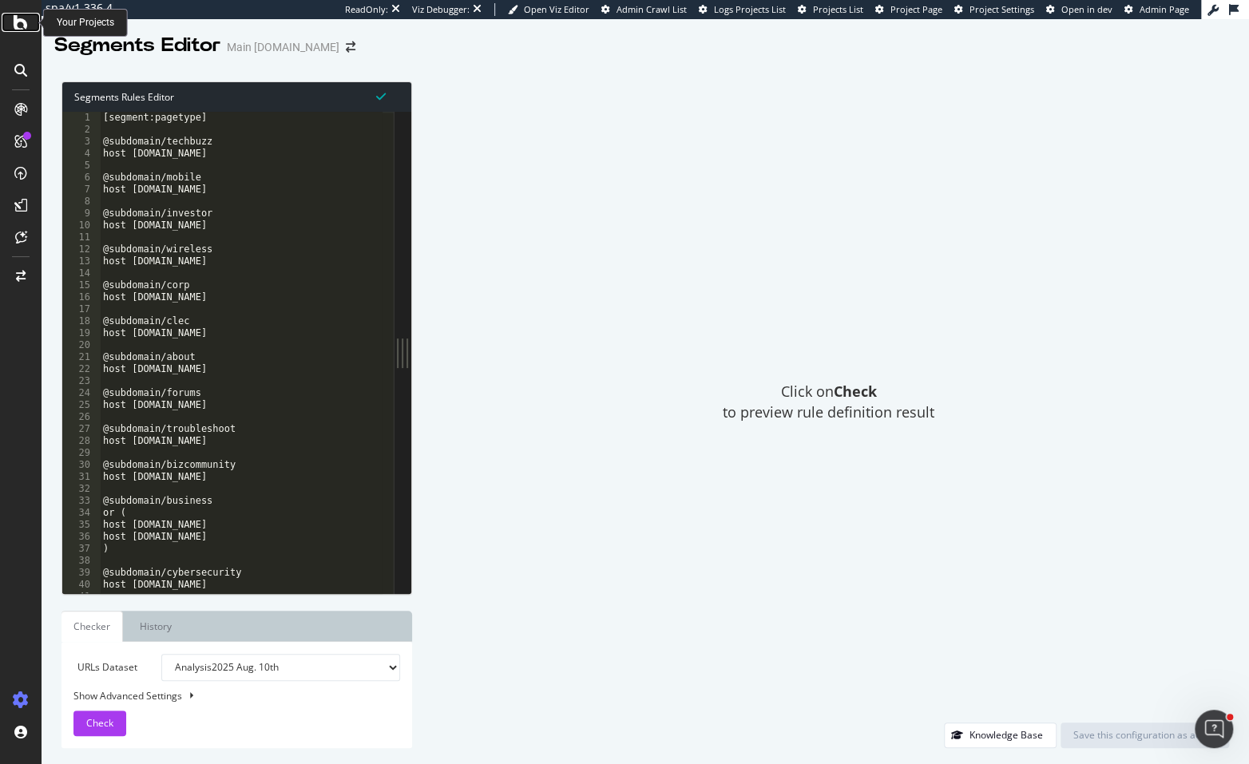
click at [19, 29] on icon at bounding box center [21, 22] width 14 height 19
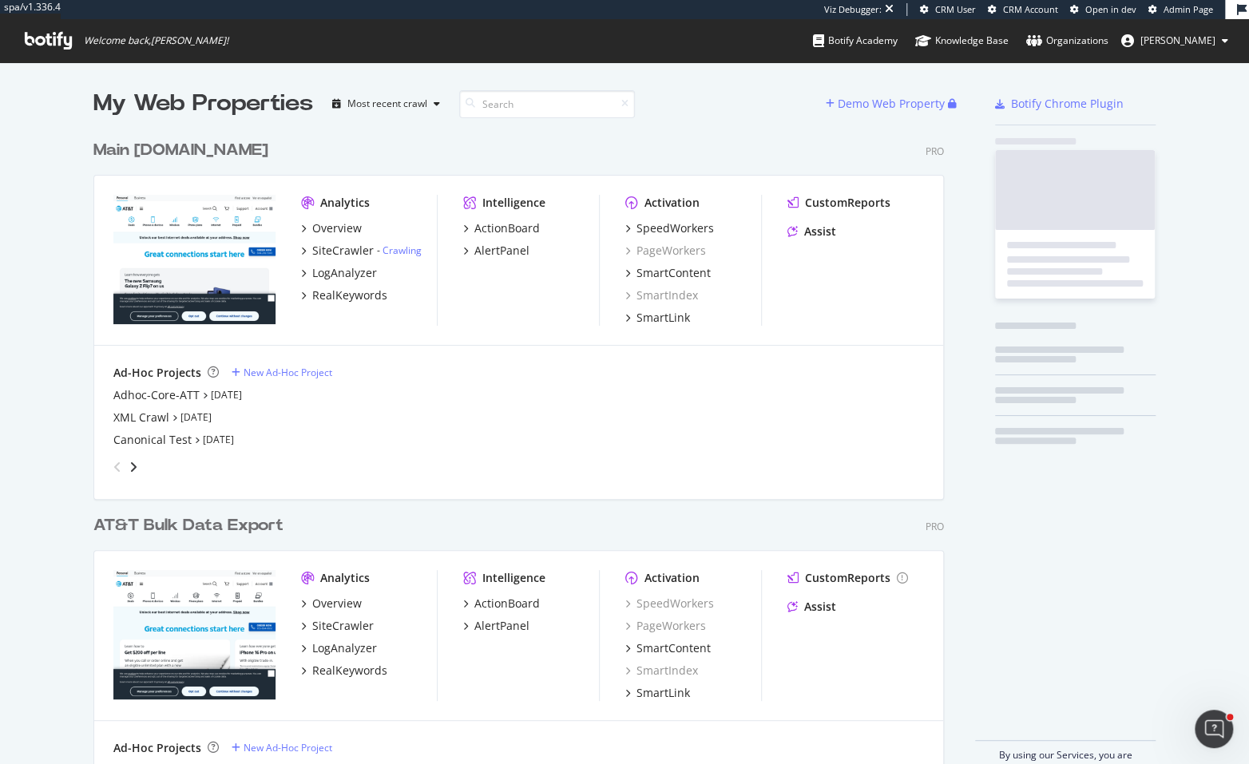
scroll to position [644, 852]
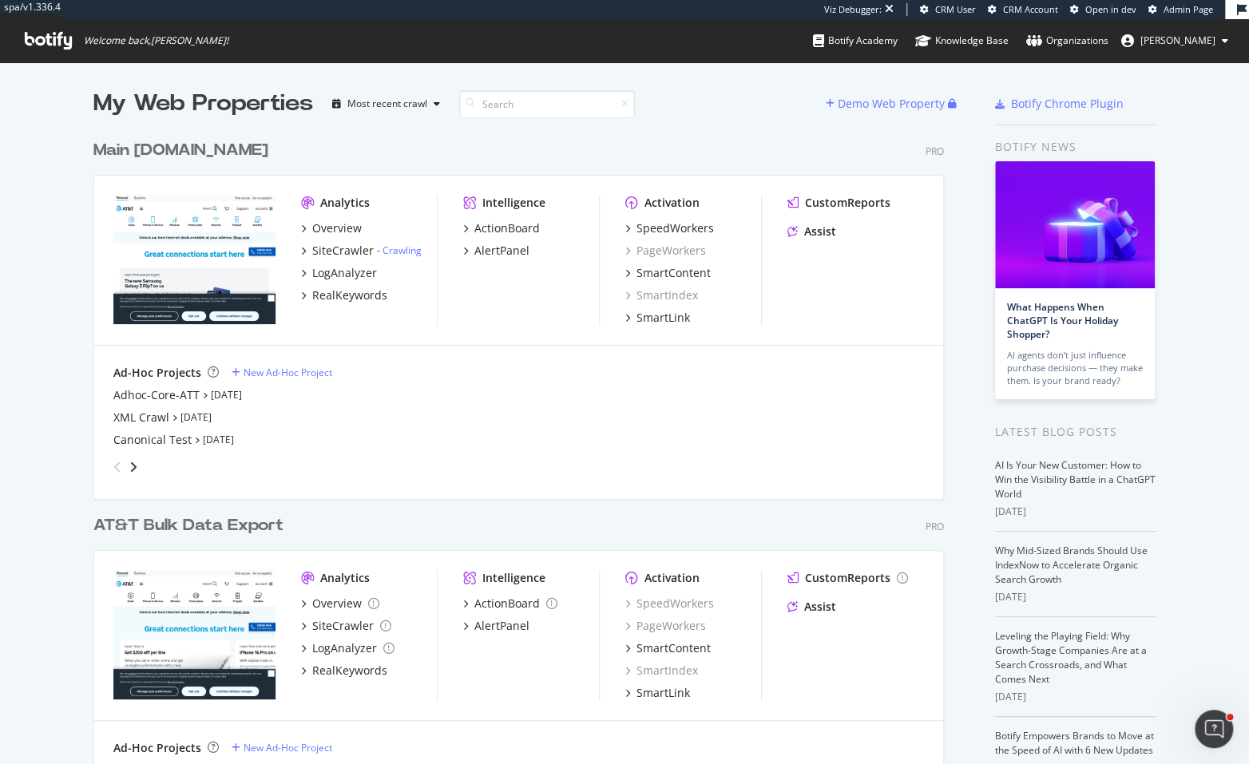
click at [255, 515] on div "AT&T Bulk Data Export" at bounding box center [188, 525] width 190 height 23
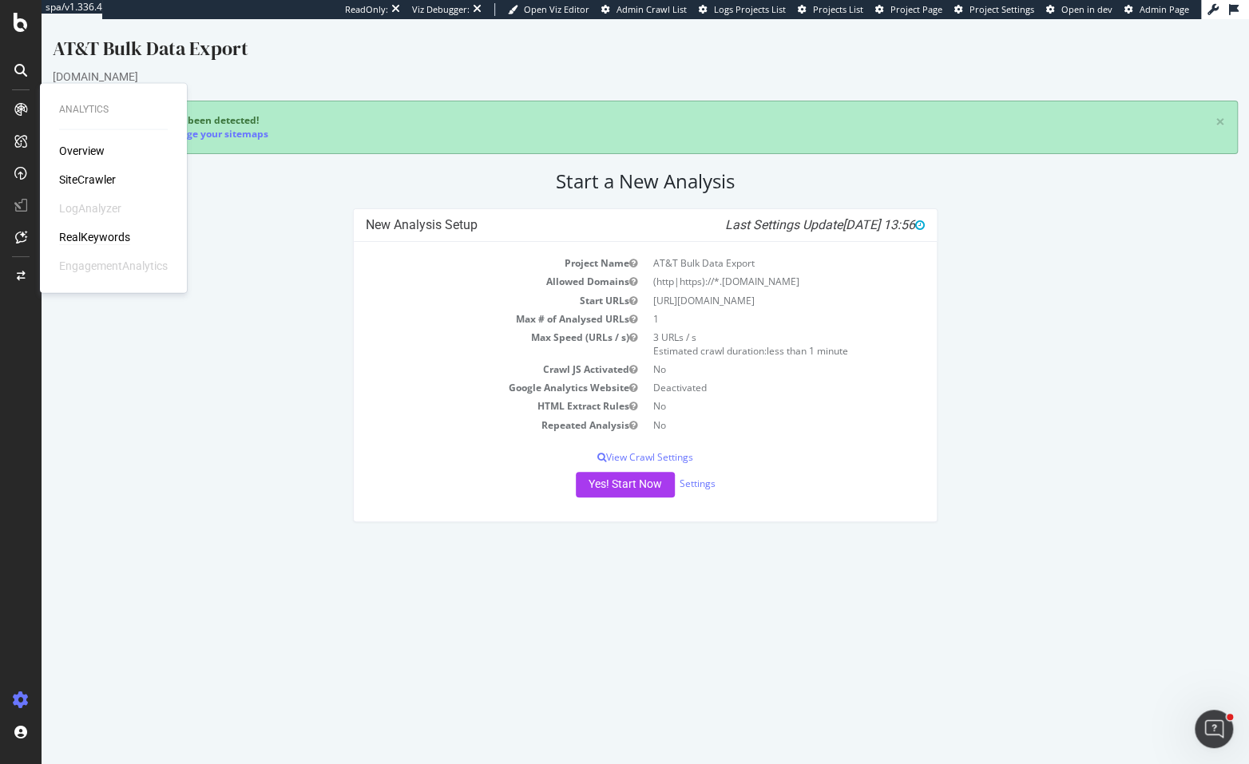
click at [96, 234] on div "RealKeywords" at bounding box center [94, 237] width 71 height 16
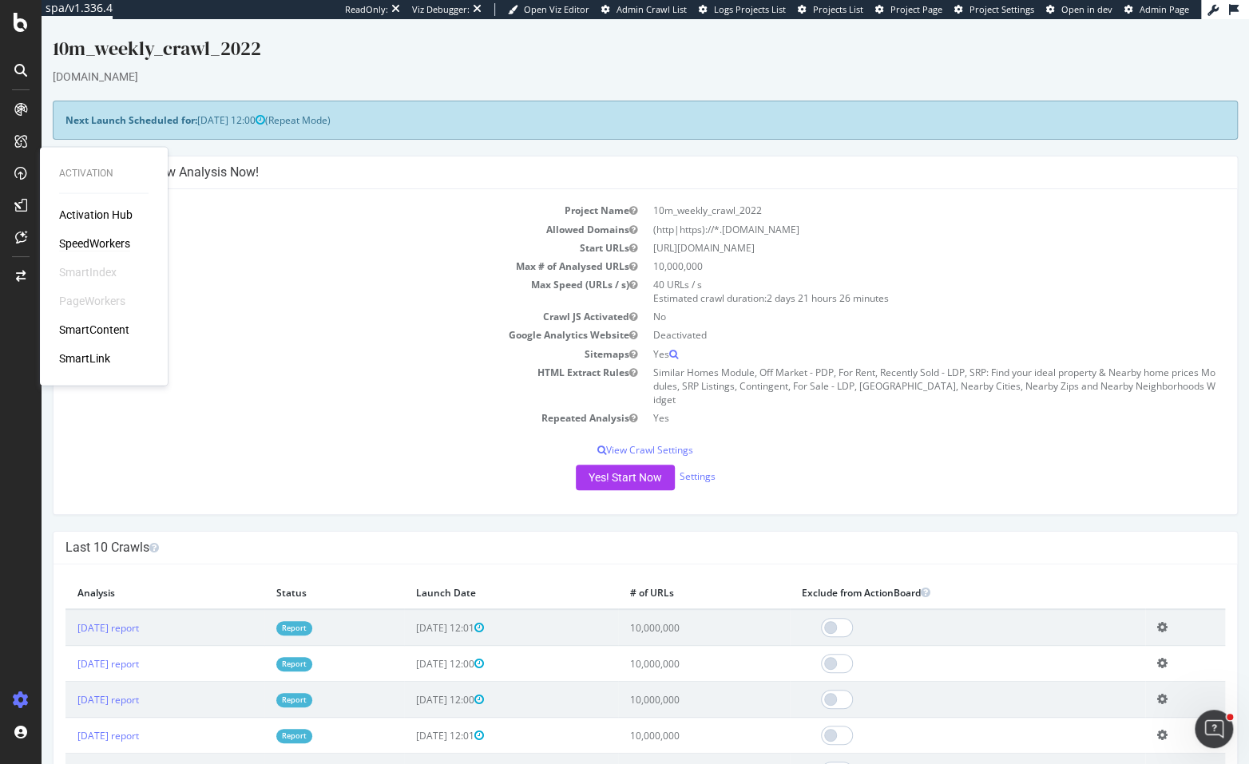
drag, startPoint x: 93, startPoint y: 233, endPoint x: 112, endPoint y: 249, distance: 24.9
click at [93, 233] on div "Activation Hub SpeedWorkers SmartIndex PageWorkers SmartContent SmartLink" at bounding box center [103, 287] width 89 height 160
click at [112, 249] on div "SpeedWorkers" at bounding box center [94, 244] width 71 height 16
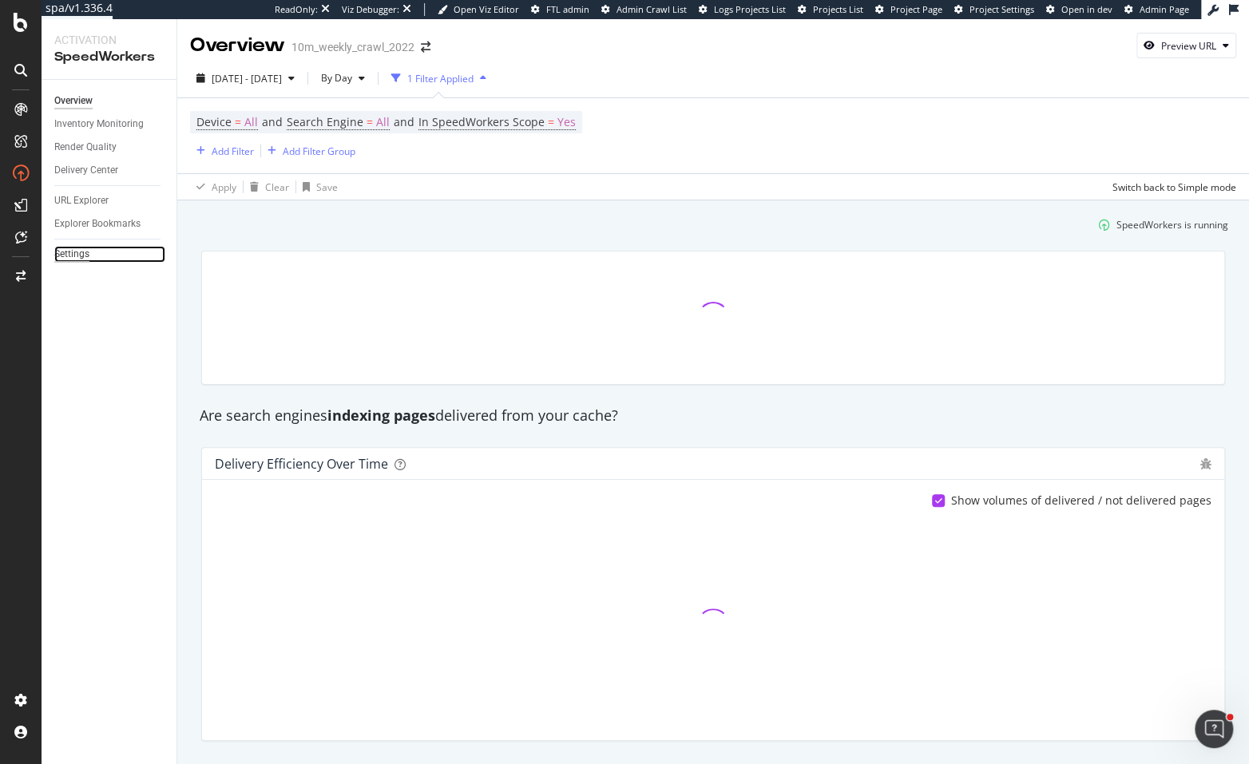
click at [58, 250] on div "Settings" at bounding box center [71, 254] width 35 height 17
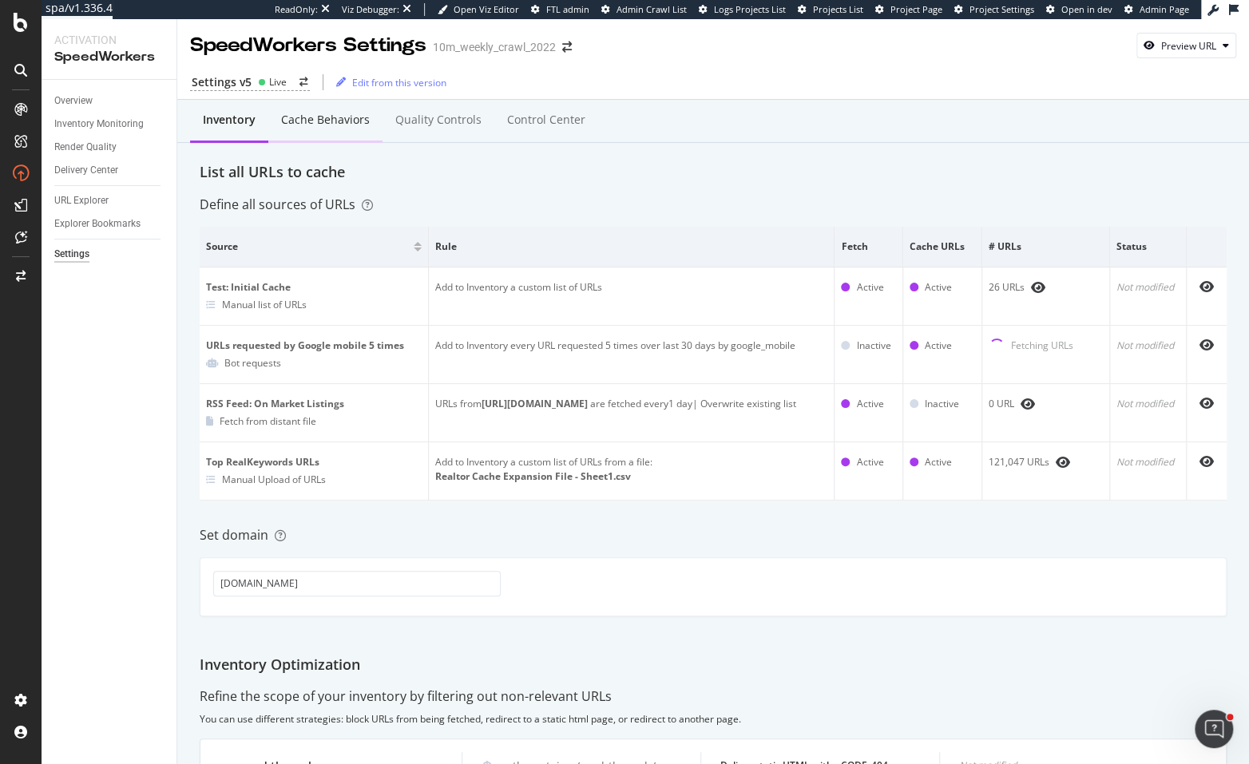
click at [337, 119] on div "Cache behaviors" at bounding box center [325, 120] width 89 height 16
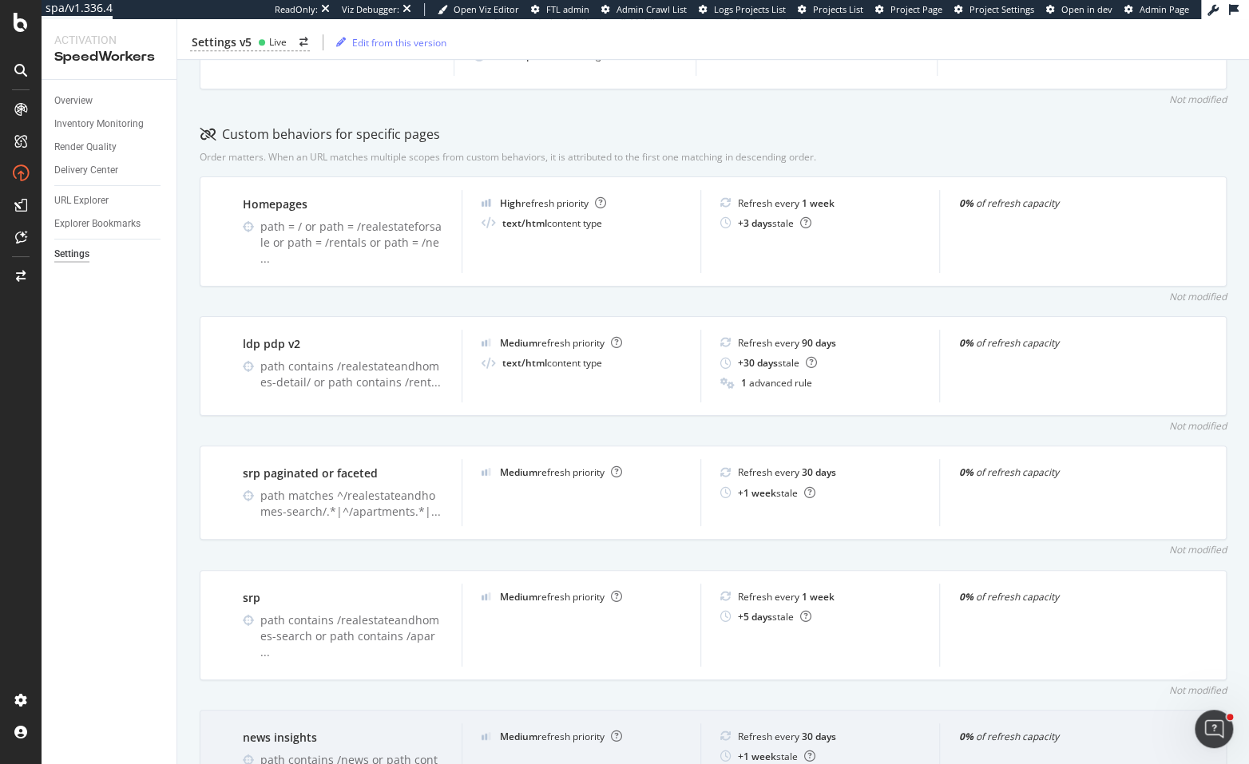
scroll to position [509, 0]
